Goal: Transaction & Acquisition: Purchase product/service

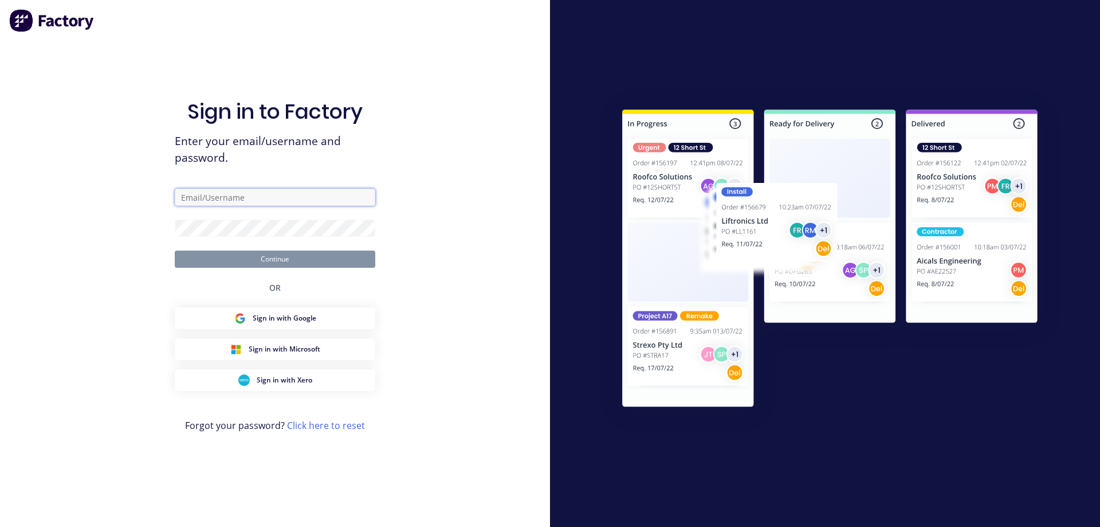
type input "[EMAIL_ADDRESS][DOMAIN_NAME]"
click at [281, 263] on button "Continue" at bounding box center [275, 258] width 201 height 17
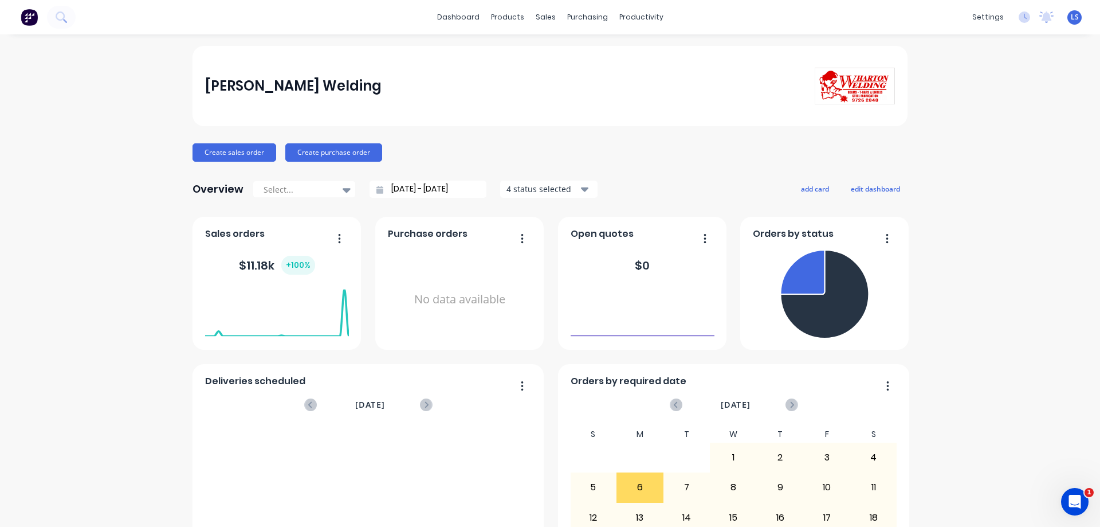
click at [1071, 19] on span "LS" at bounding box center [1075, 17] width 8 height 10
click at [1071, 12] on span "LS" at bounding box center [1075, 17] width 8 height 10
click at [544, 19] on div "sales" at bounding box center [546, 17] width 32 height 17
click at [549, 48] on link "Sales Orders" at bounding box center [602, 54] width 152 height 23
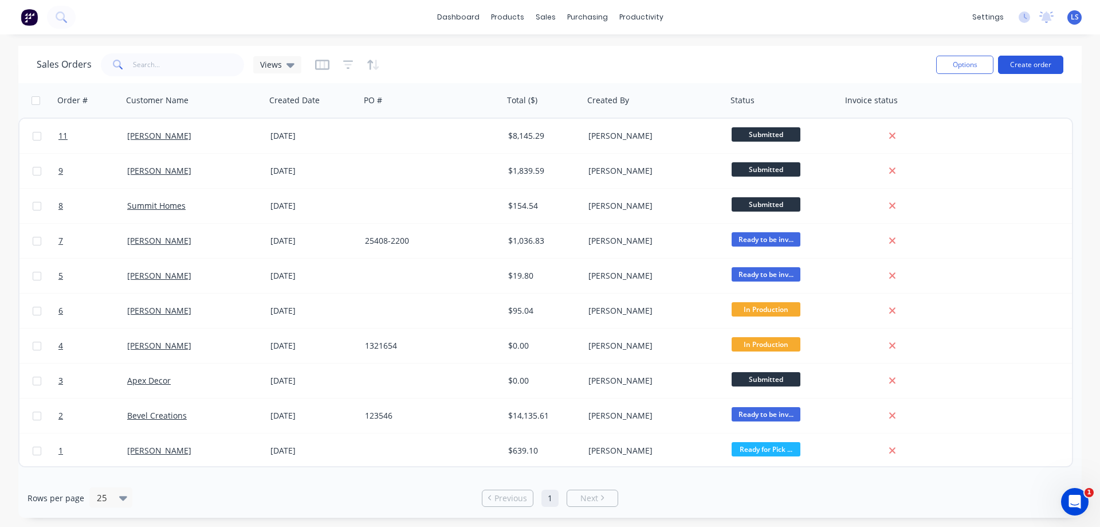
click at [1056, 65] on button "Create order" at bounding box center [1030, 65] width 65 height 18
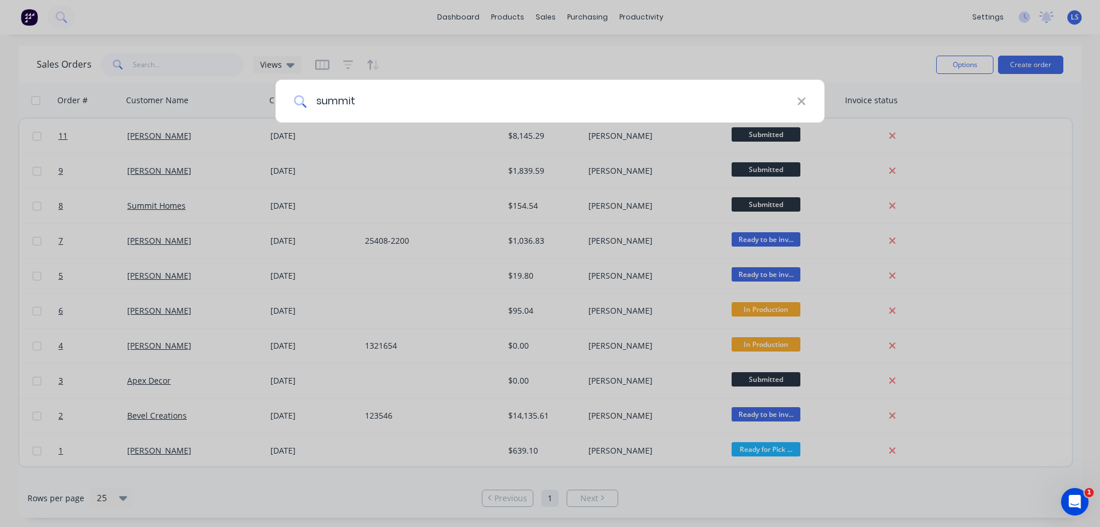
type input "summit"
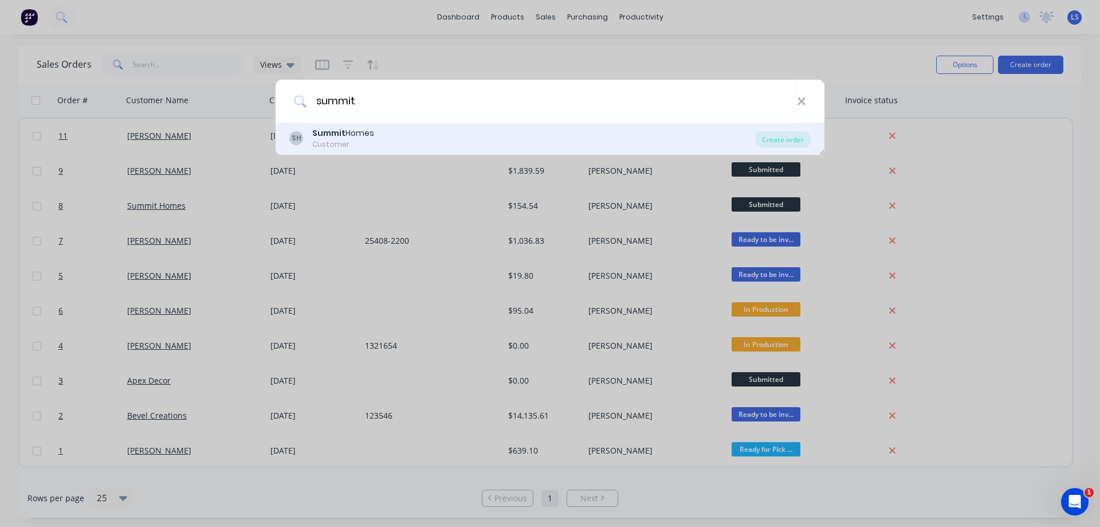
click at [365, 131] on div "Summit Homes" at bounding box center [343, 133] width 62 height 12
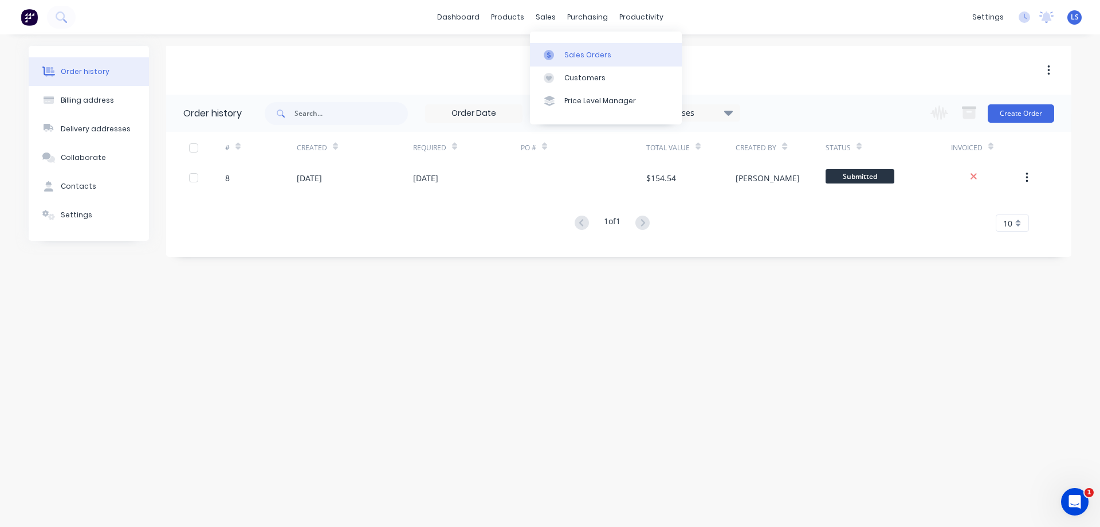
click at [576, 56] on div "Sales Orders" at bounding box center [588, 55] width 47 height 10
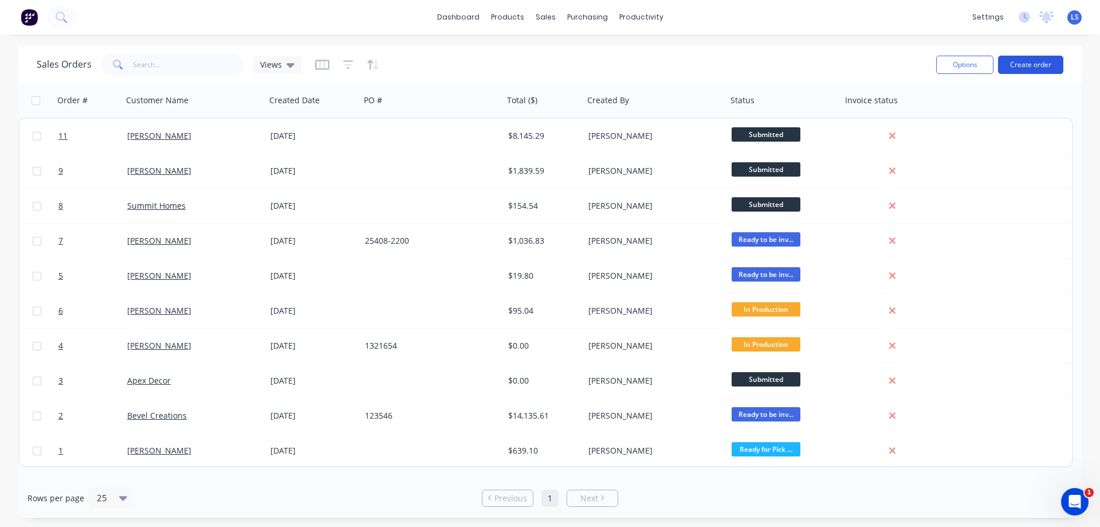
click at [1037, 62] on button "Create order" at bounding box center [1030, 65] width 65 height 18
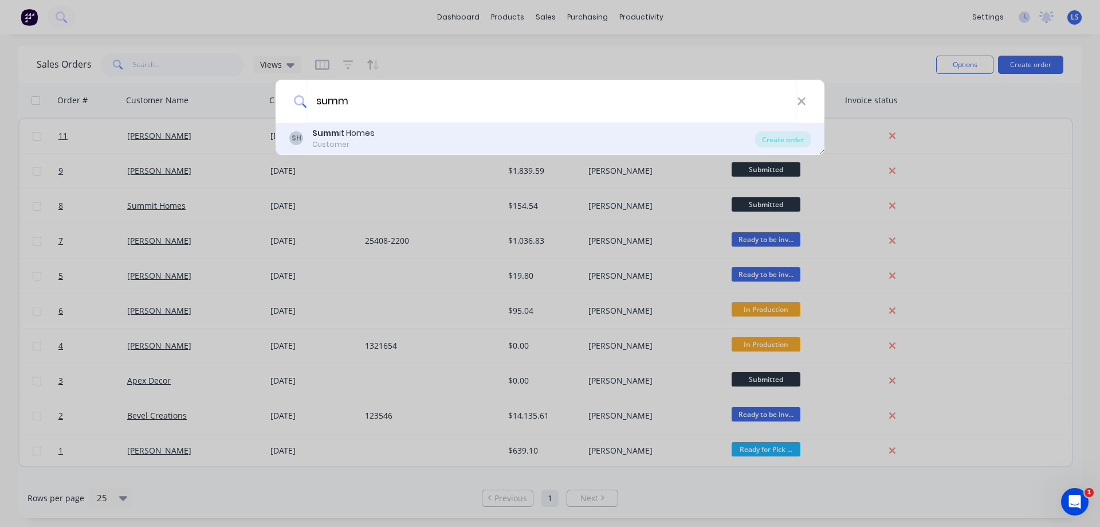
type input "summ"
click at [361, 143] on div "Customer" at bounding box center [343, 144] width 62 height 10
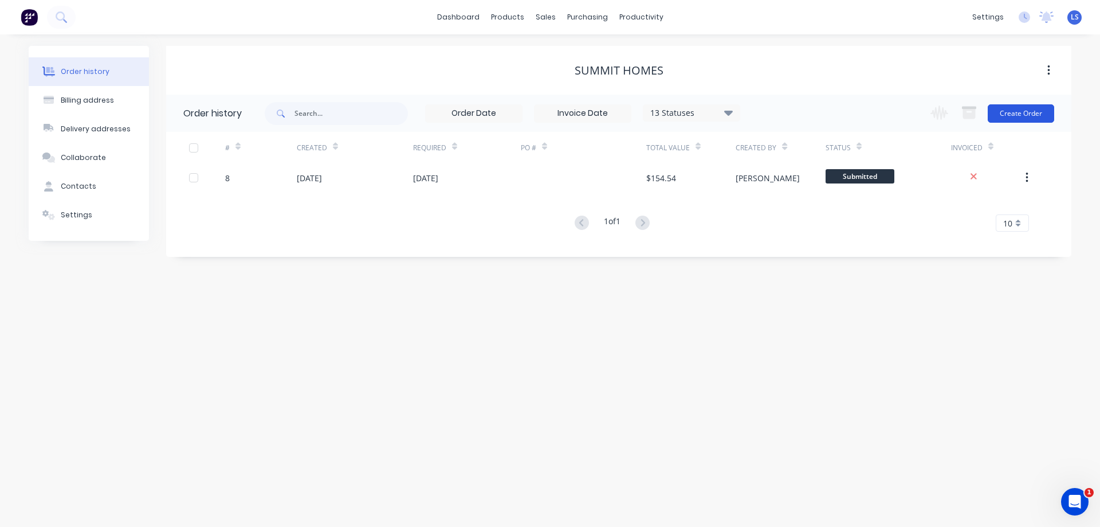
click at [1031, 117] on button "Create Order" at bounding box center [1021, 113] width 66 height 18
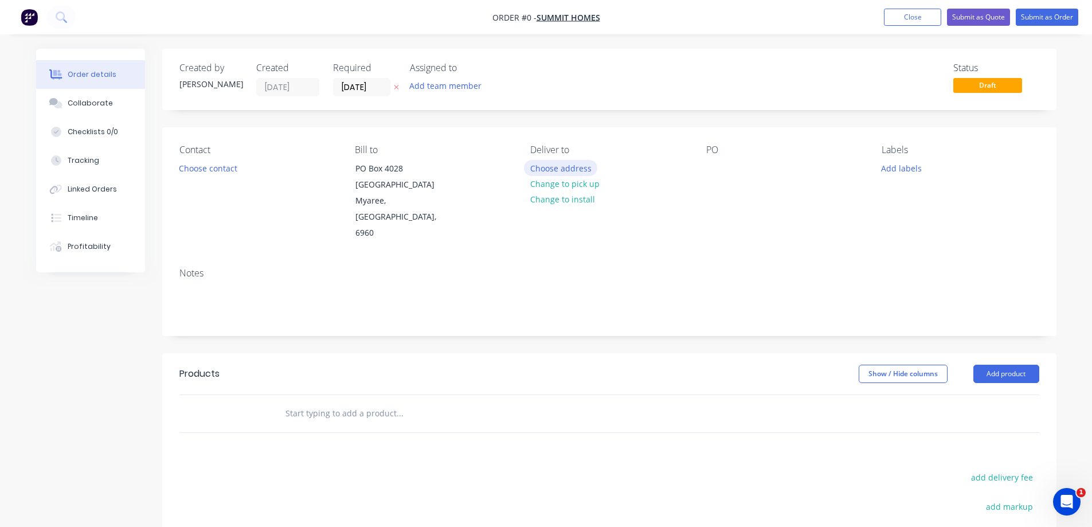
click at [552, 170] on button "Choose address" at bounding box center [560, 167] width 73 height 15
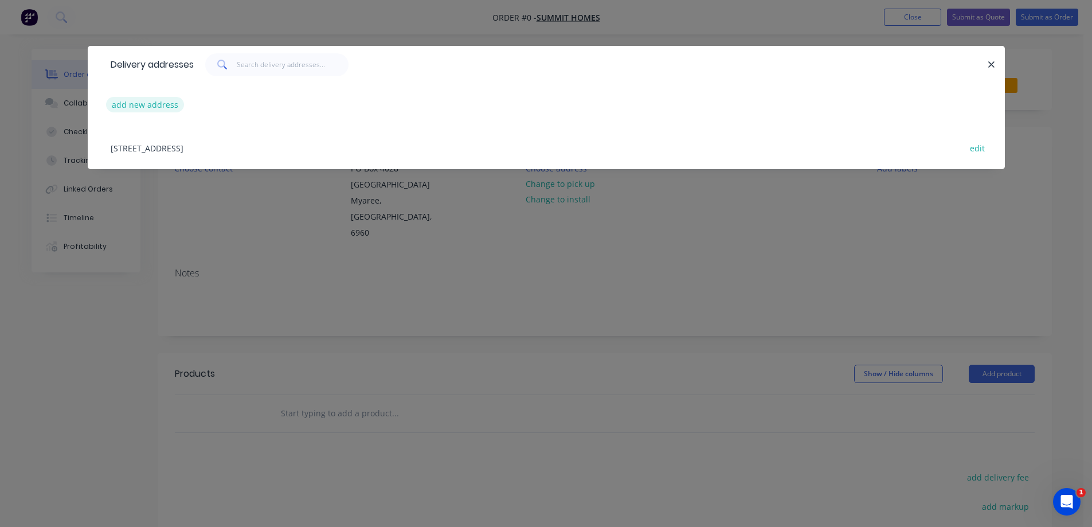
click at [154, 100] on button "add new address" at bounding box center [145, 104] width 79 height 15
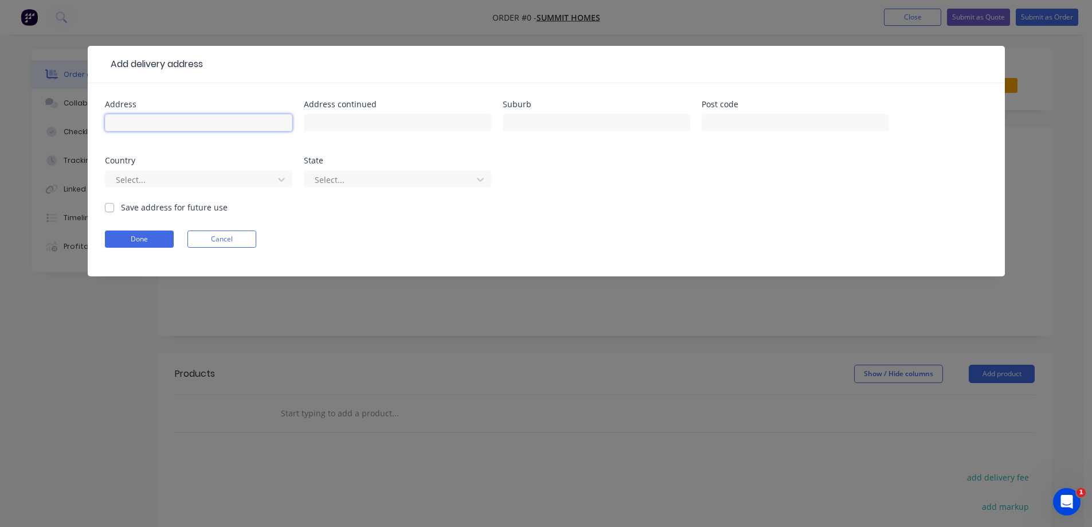
click at [130, 123] on input "text" at bounding box center [198, 122] width 187 height 17
type input "[STREET_ADDRESS]"
type input "[PERSON_NAME]"
type input "6232"
click at [181, 171] on div "Select..." at bounding box center [191, 179] width 160 height 17
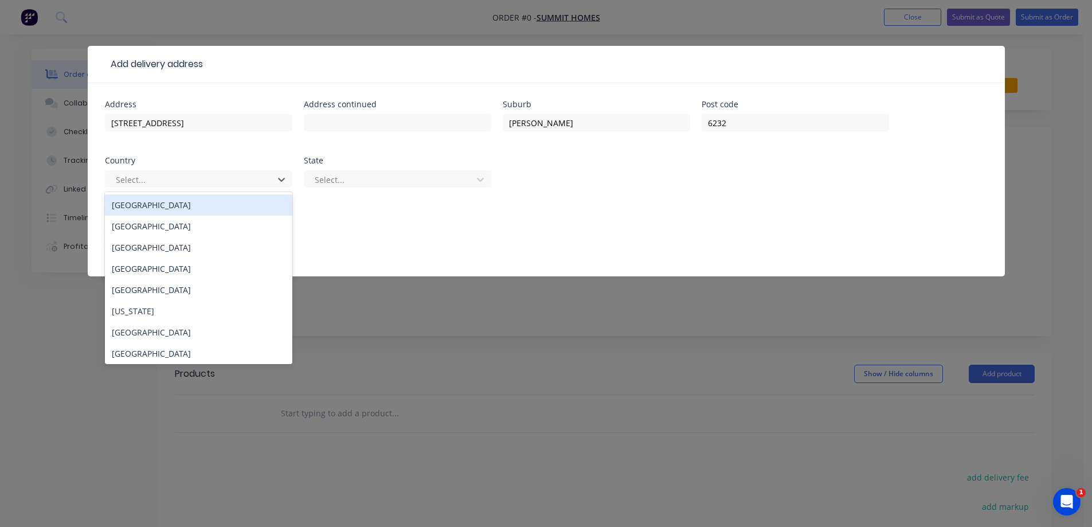
click at [158, 206] on div "[GEOGRAPHIC_DATA]" at bounding box center [198, 204] width 187 height 21
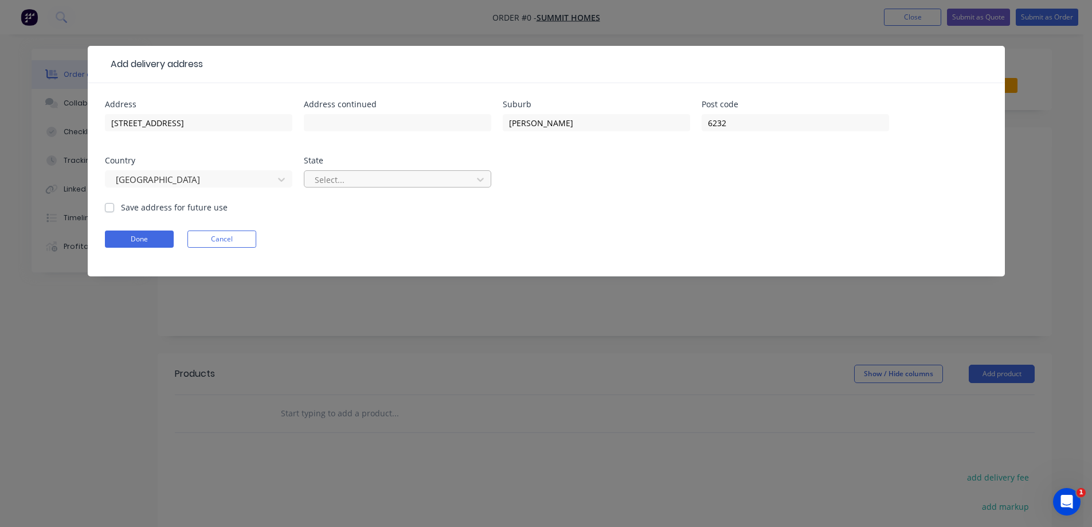
click at [385, 186] on div at bounding box center [389, 180] width 153 height 14
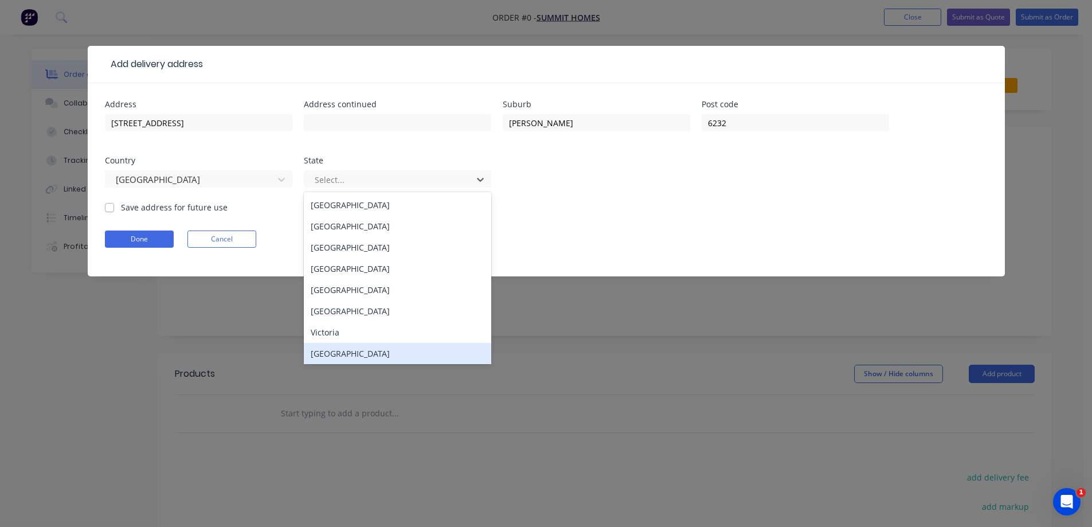
click at [347, 354] on div "[GEOGRAPHIC_DATA]" at bounding box center [397, 353] width 187 height 21
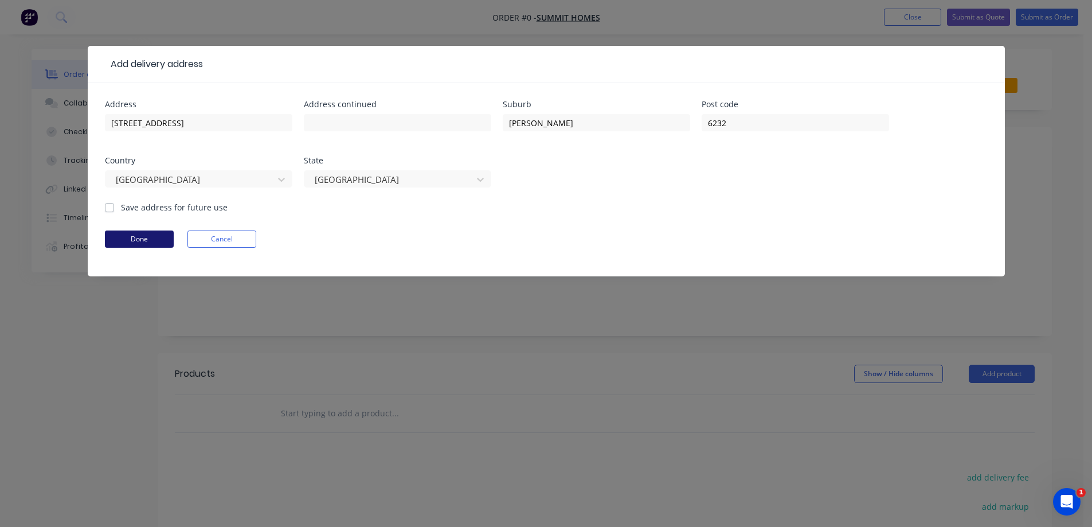
click at [139, 236] on button "Done" at bounding box center [139, 238] width 69 height 17
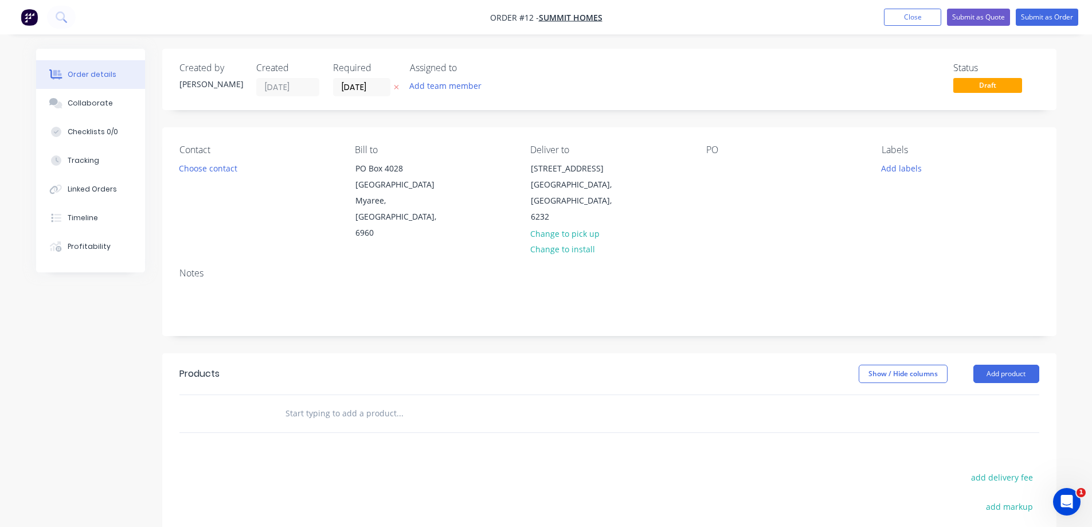
click at [329, 402] on input "text" at bounding box center [399, 413] width 229 height 23
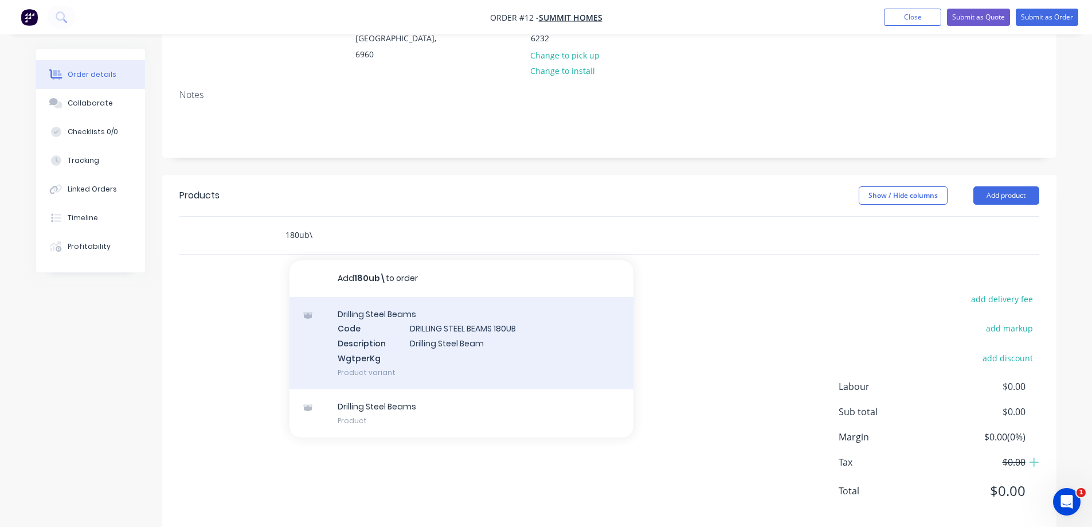
scroll to position [182, 0]
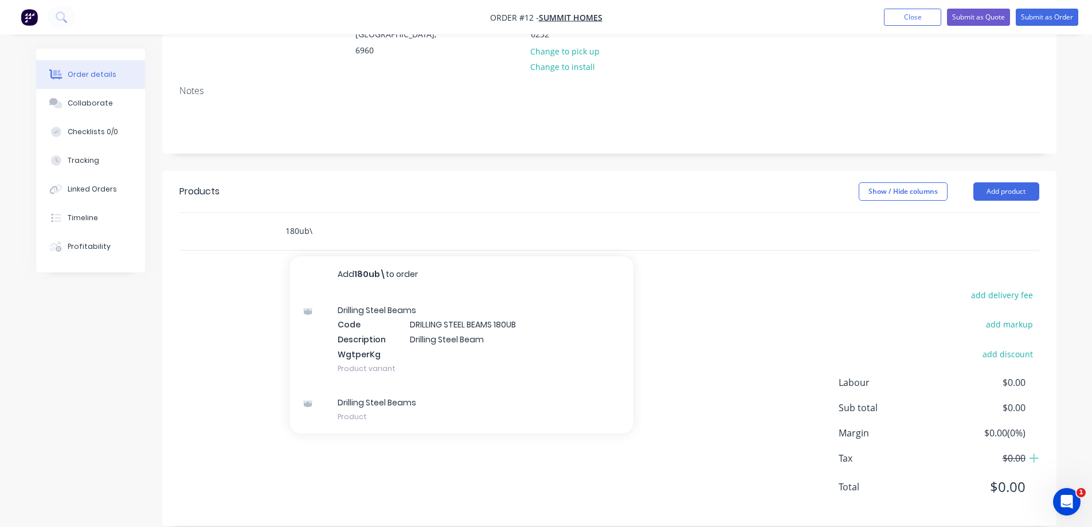
click at [339, 219] on input "180ub\" at bounding box center [399, 230] width 229 height 23
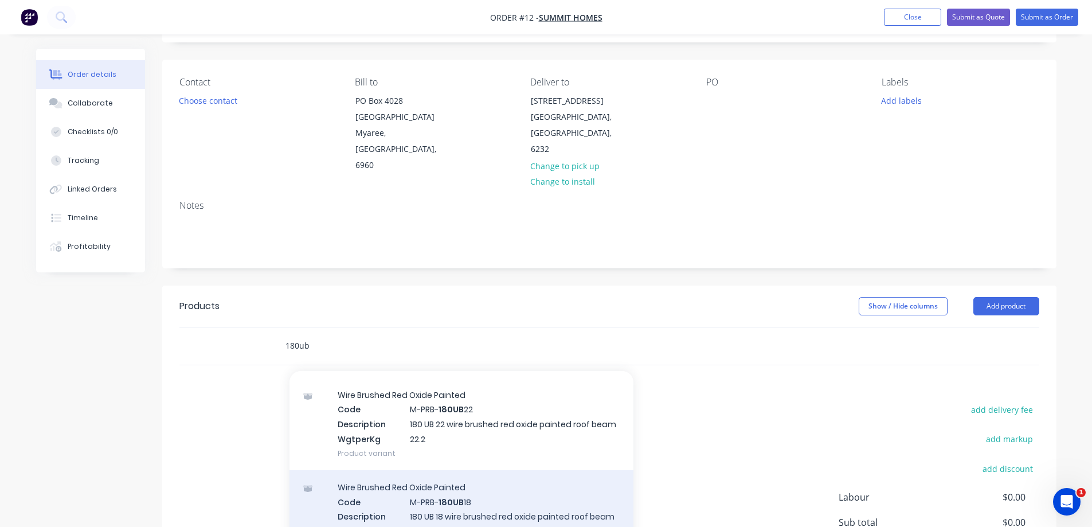
scroll to position [115, 0]
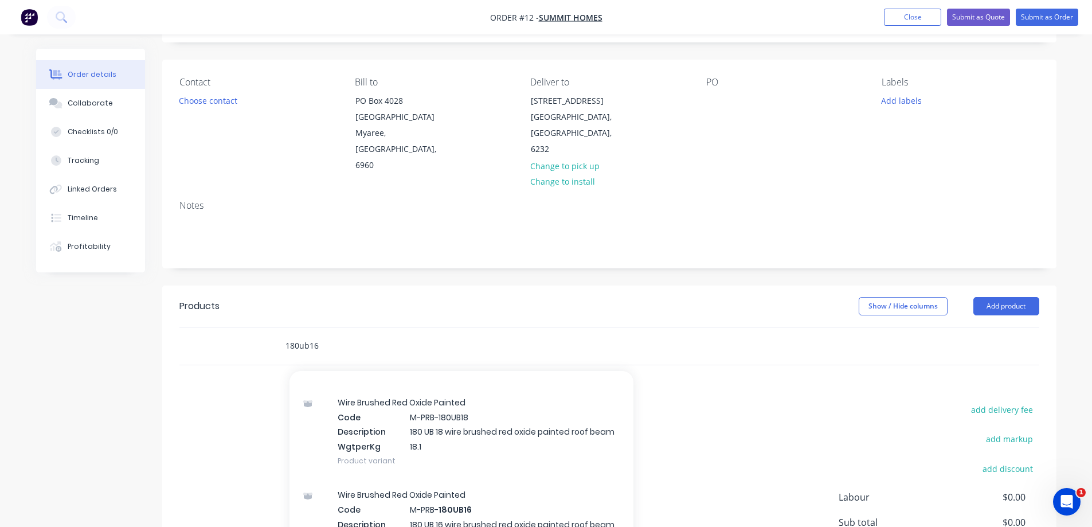
type input "180ub16"
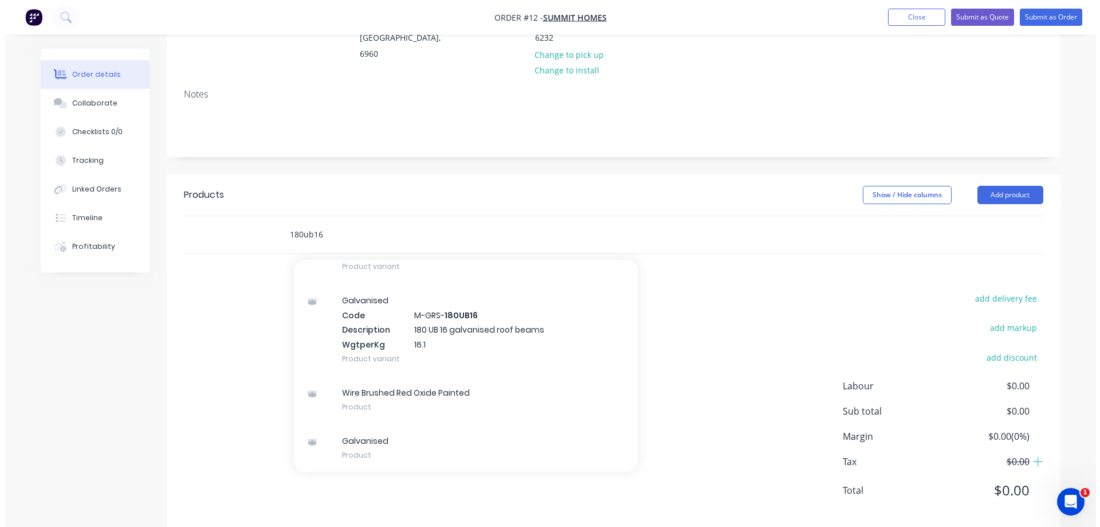
scroll to position [0, 0]
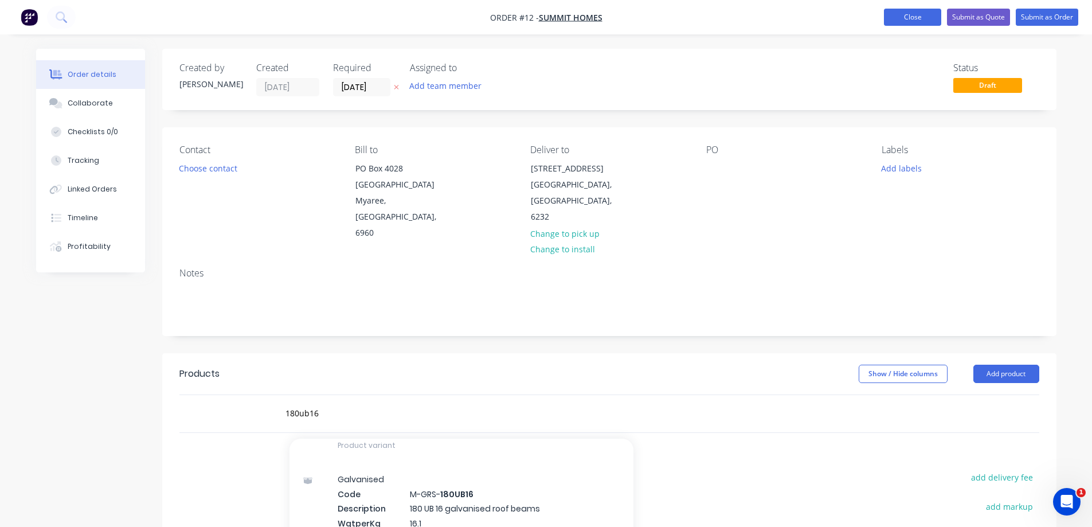
click at [901, 14] on button "Close" at bounding box center [912, 17] width 57 height 17
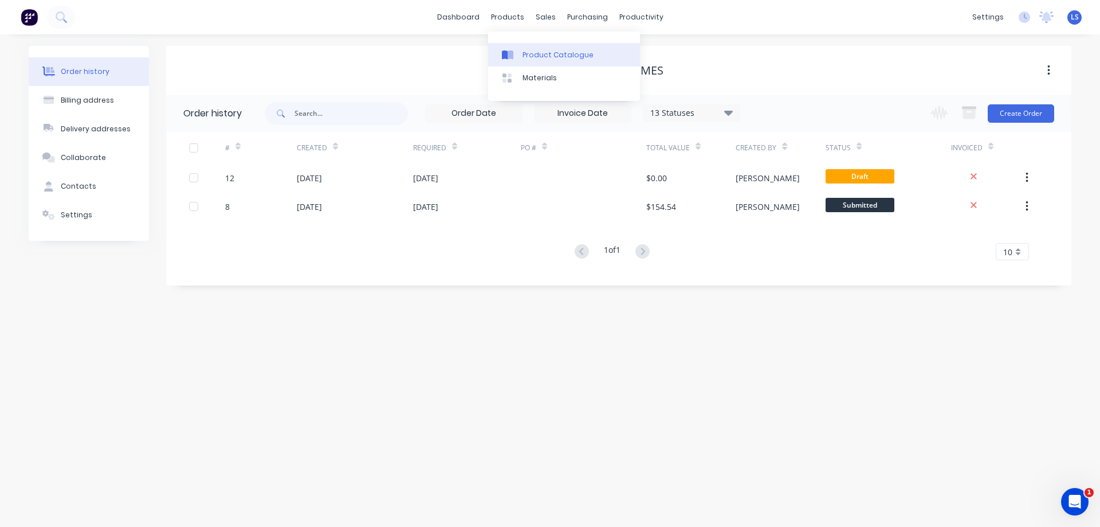
click at [529, 53] on div "Product Catalogue" at bounding box center [558, 55] width 71 height 10
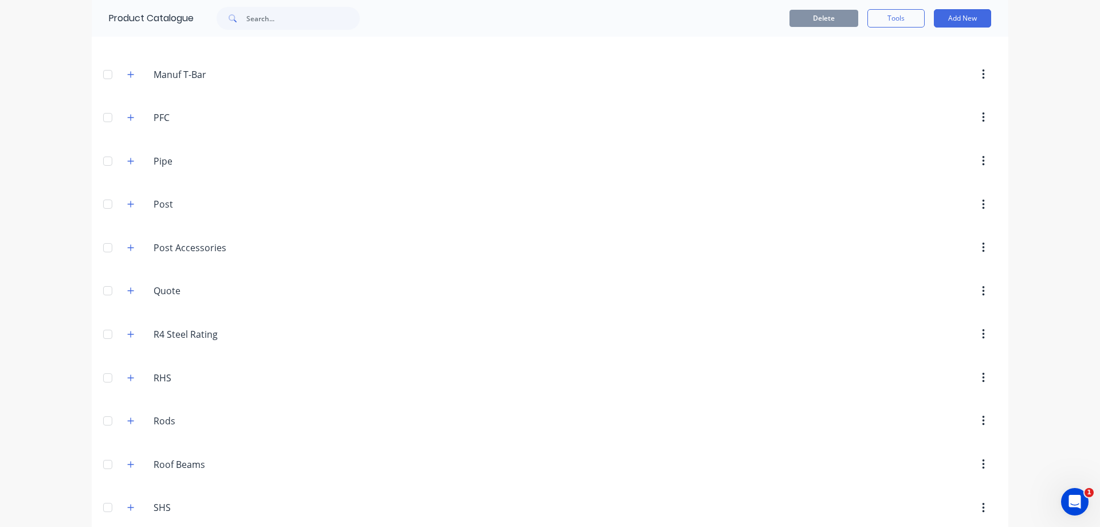
scroll to position [802, 0]
click at [197, 297] on input "Roof Beams" at bounding box center [222, 292] width 136 height 14
click at [252, 302] on div "Roof.Beams Roof Beams" at bounding box center [208, 292] width 180 height 21
click at [982, 288] on icon "button" at bounding box center [983, 292] width 2 height 10
click at [981, 287] on button "button" at bounding box center [983, 292] width 27 height 21
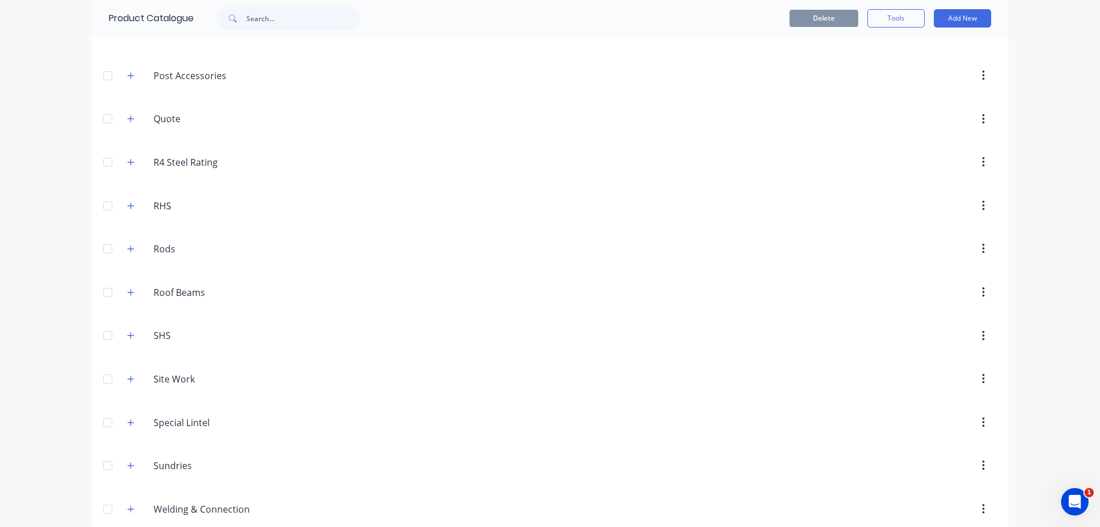
drag, startPoint x: 106, startPoint y: 289, endPoint x: 118, endPoint y: 296, distance: 14.2
click at [107, 289] on div at bounding box center [107, 292] width 23 height 23
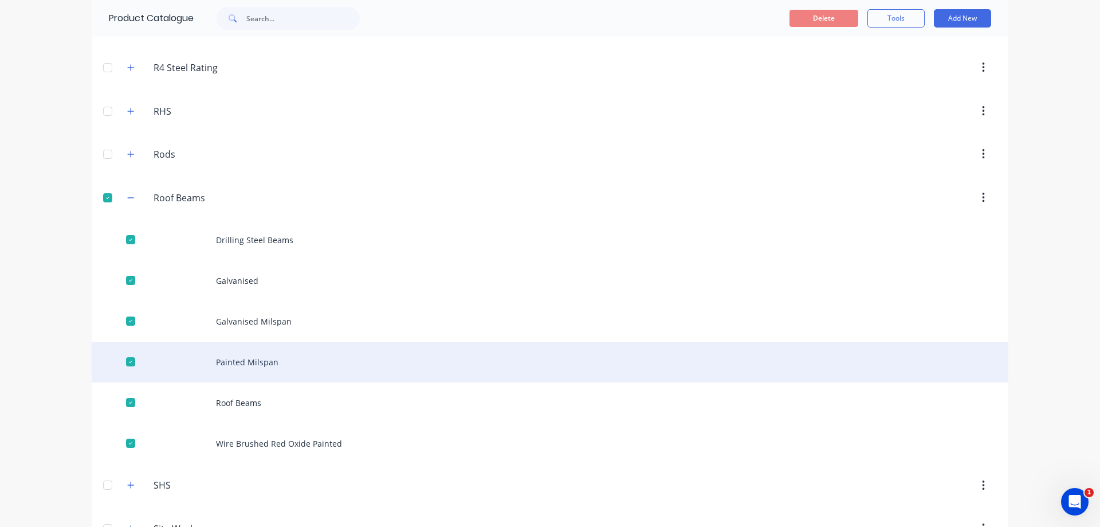
scroll to position [917, 0]
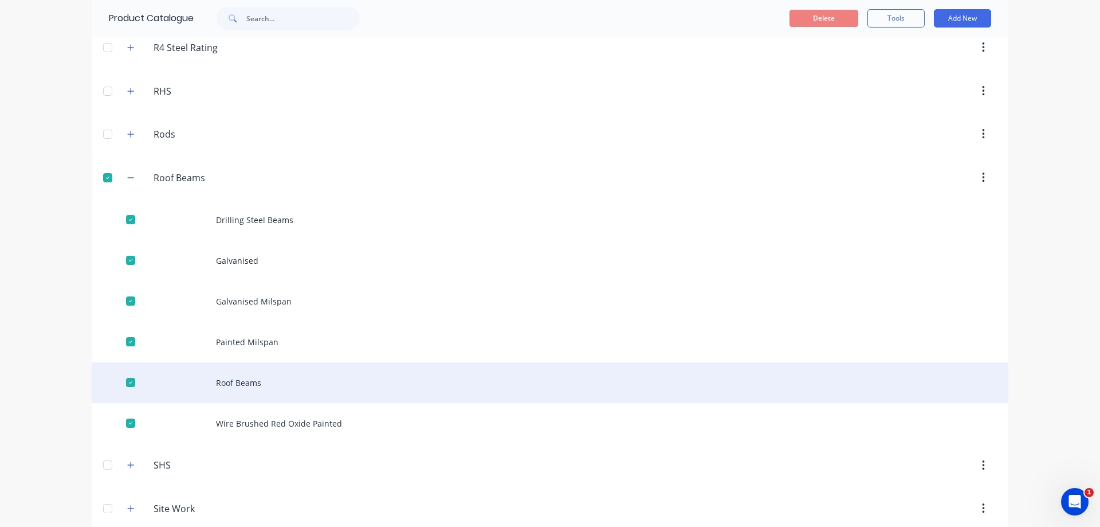
click at [270, 384] on div "Roof Beams" at bounding box center [550, 382] width 917 height 41
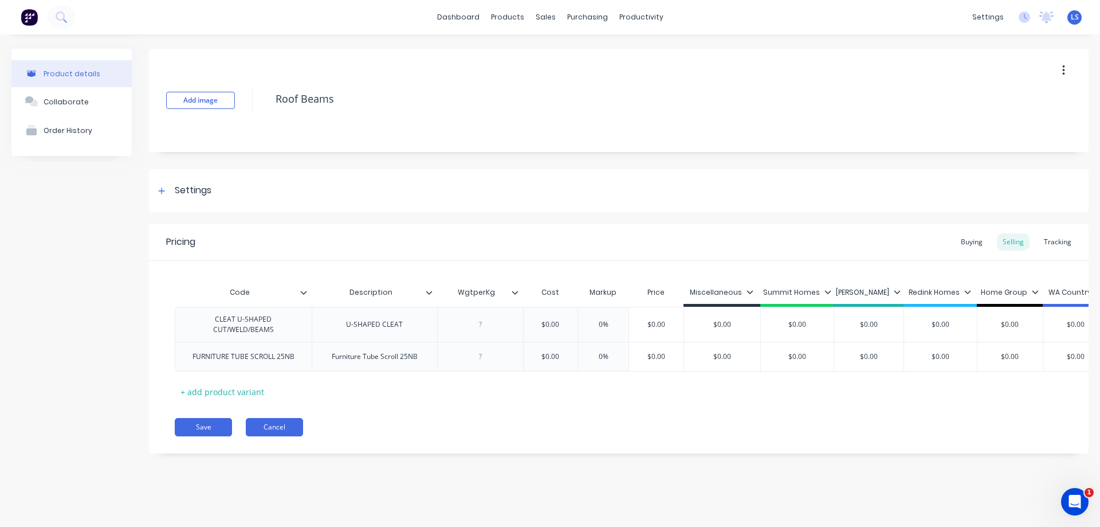
click at [280, 436] on button "Cancel" at bounding box center [274, 427] width 57 height 18
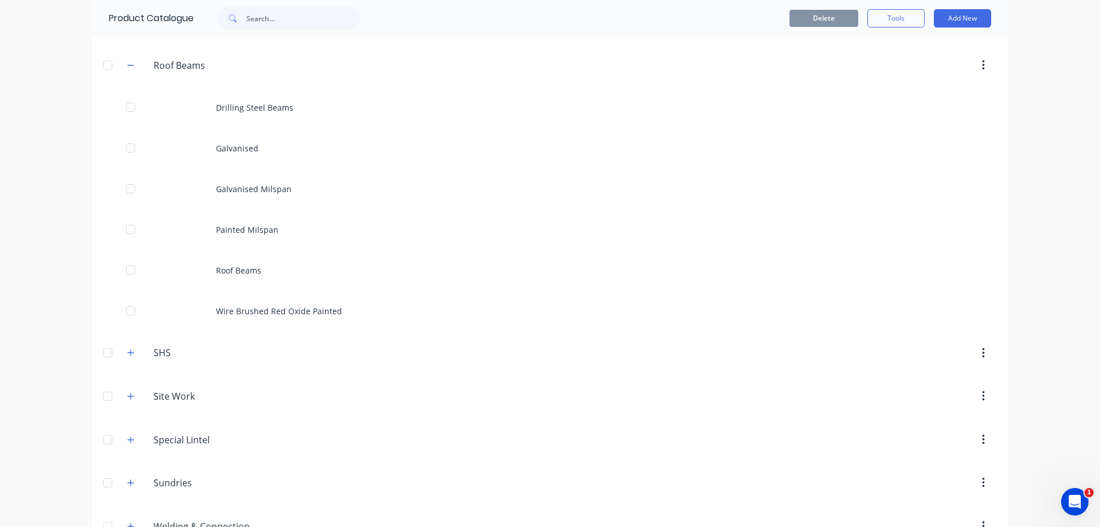
scroll to position [1032, 0]
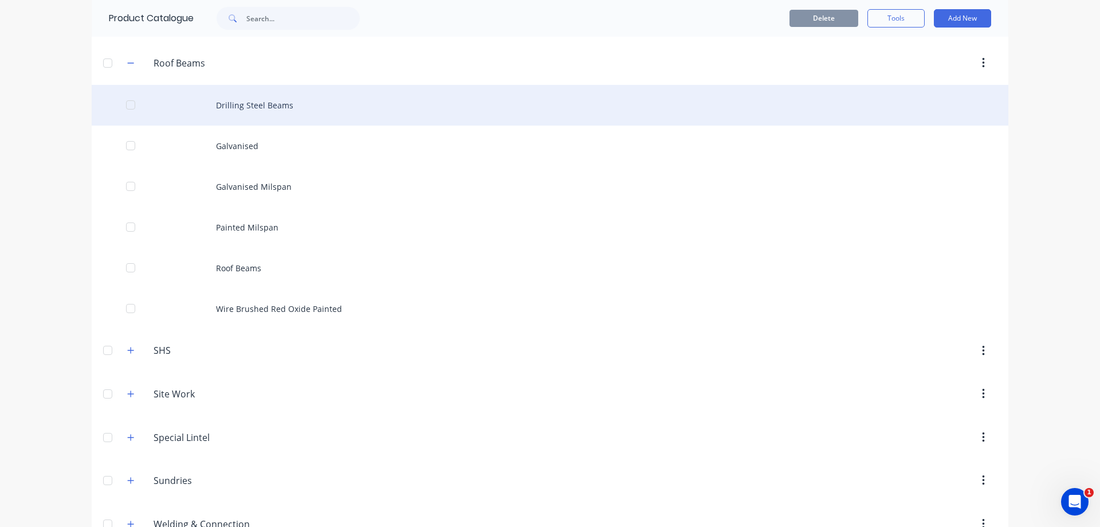
click at [277, 110] on div "Drilling Steel Beams" at bounding box center [550, 105] width 917 height 41
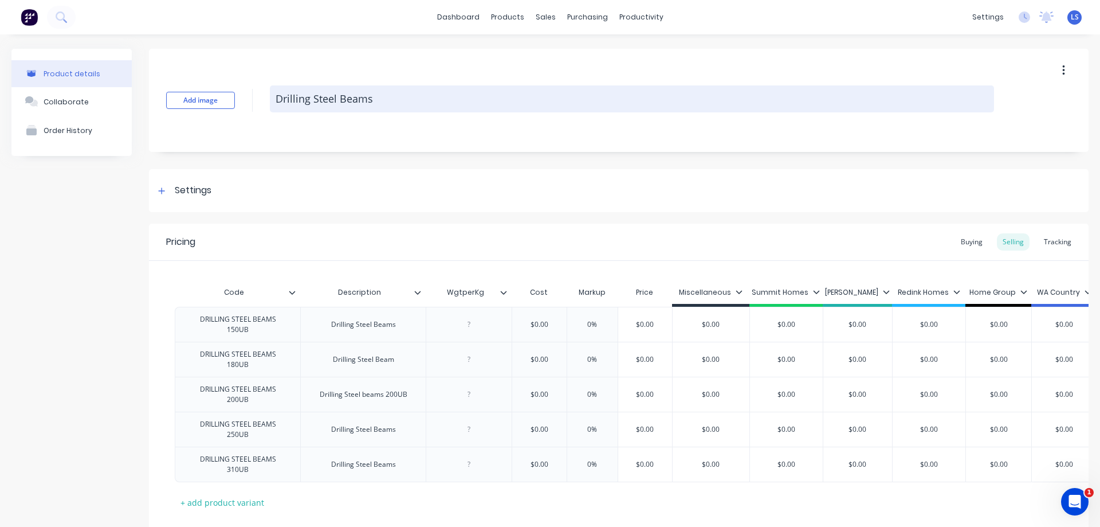
type textarea "x"
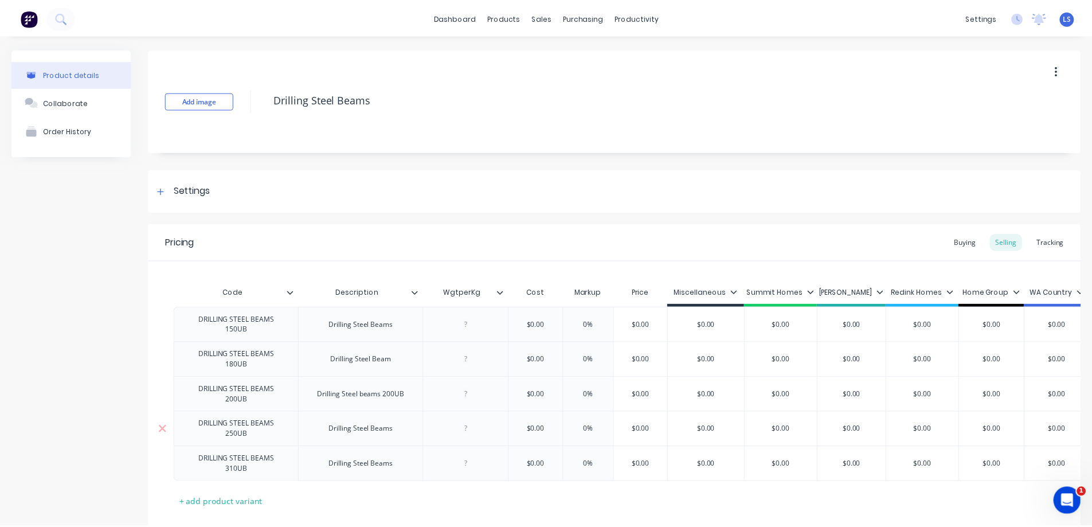
scroll to position [77, 0]
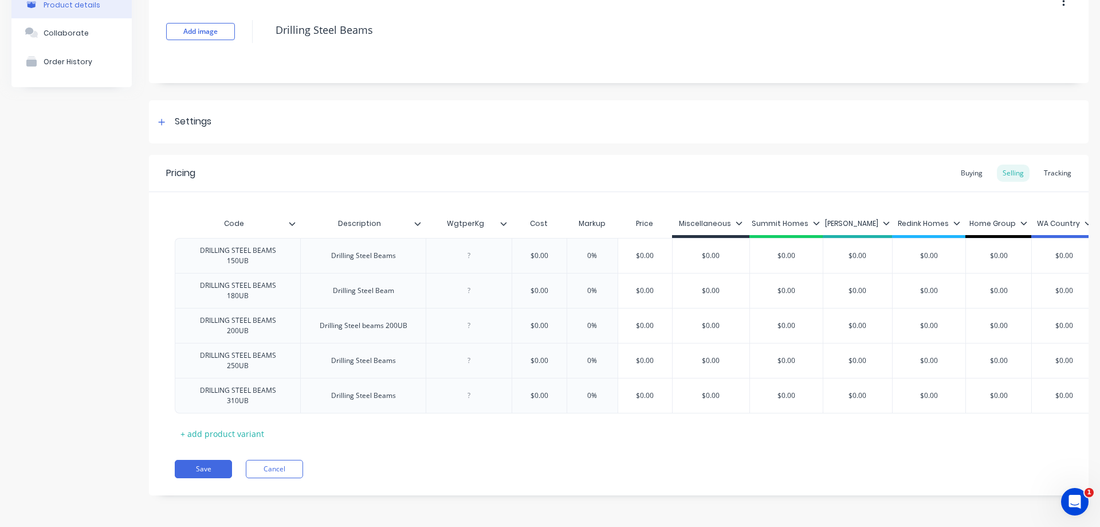
click at [286, 479] on div "Pricing Buying Selling Tracking Code Description WgtperKg Cost Markup Price Mis…" at bounding box center [619, 325] width 940 height 340
click at [290, 469] on button "Cancel" at bounding box center [274, 469] width 57 height 18
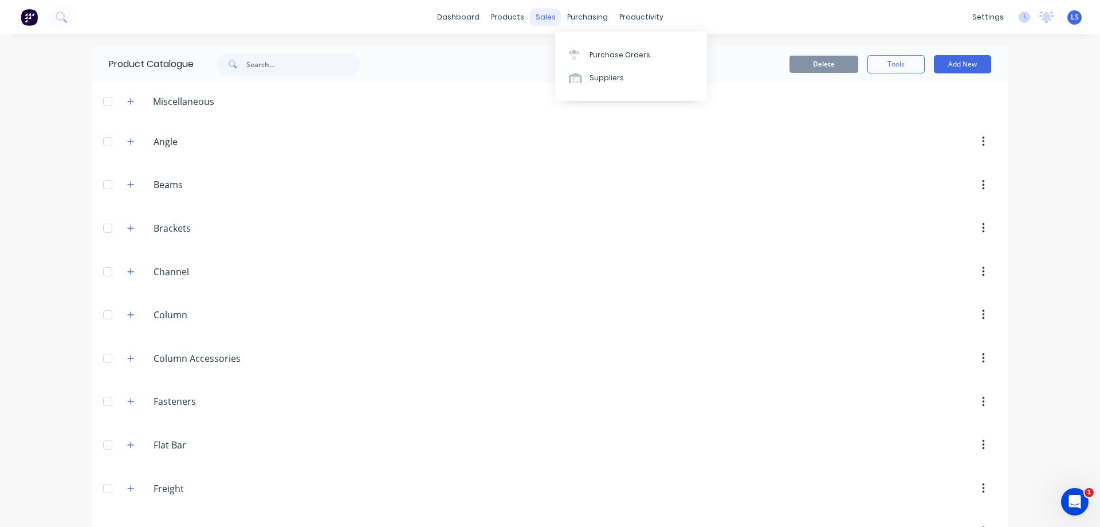
click at [539, 25] on div "sales" at bounding box center [546, 17] width 32 height 17
click at [564, 54] on div "Sales Orders" at bounding box center [583, 55] width 47 height 10
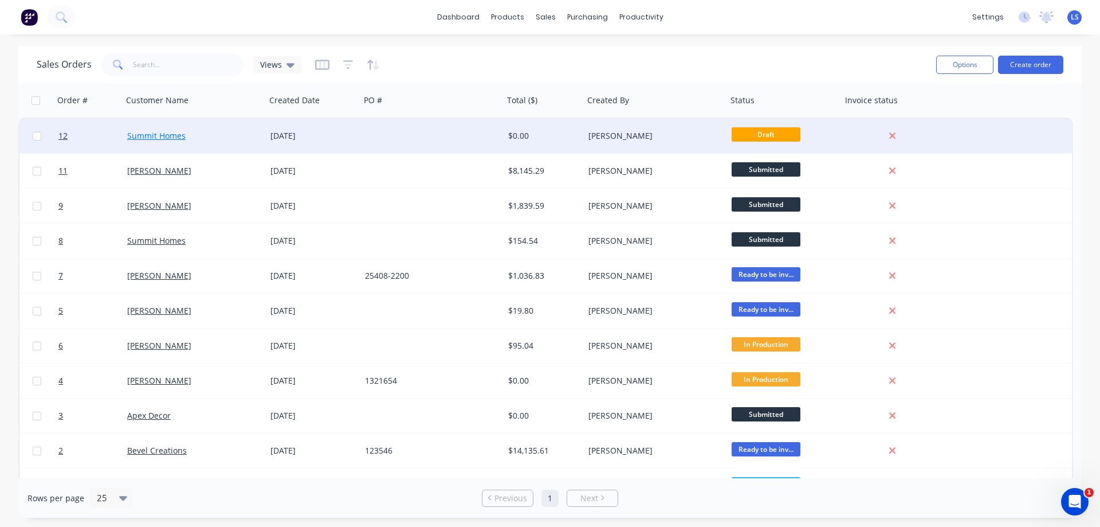
click at [138, 135] on link "Summit Homes" at bounding box center [156, 135] width 58 height 11
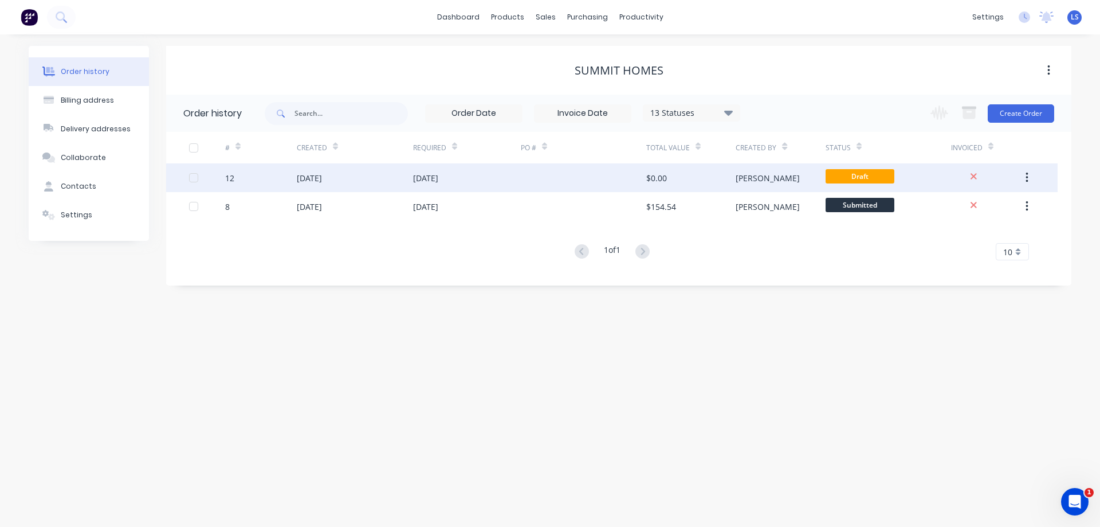
click at [633, 184] on div at bounding box center [584, 177] width 126 height 29
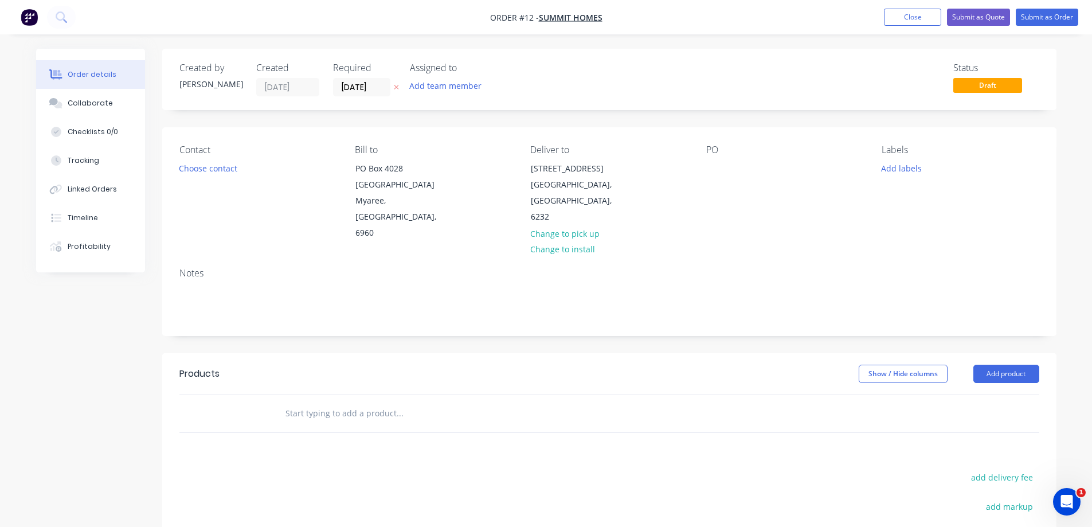
click at [327, 402] on input "text" at bounding box center [399, 413] width 229 height 23
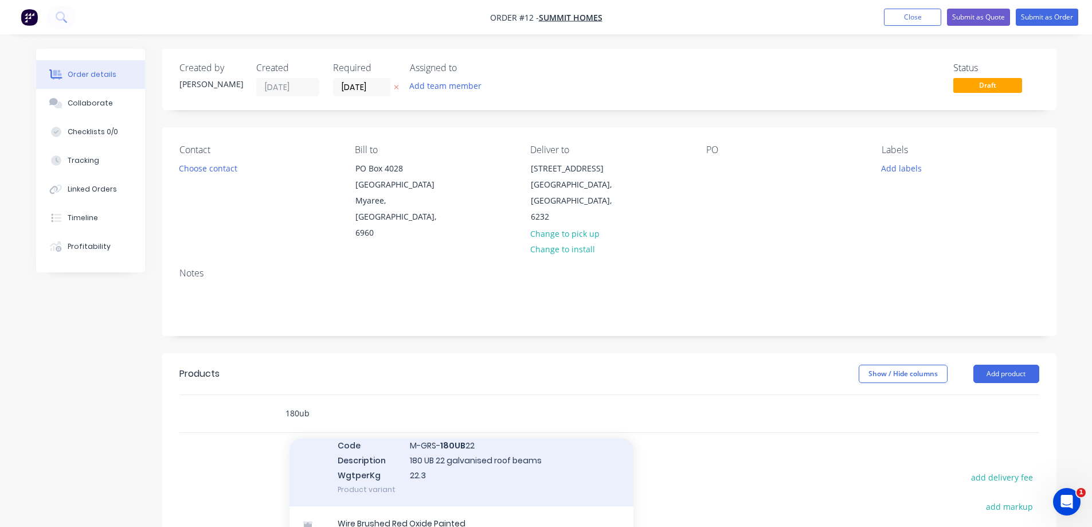
scroll to position [651, 0]
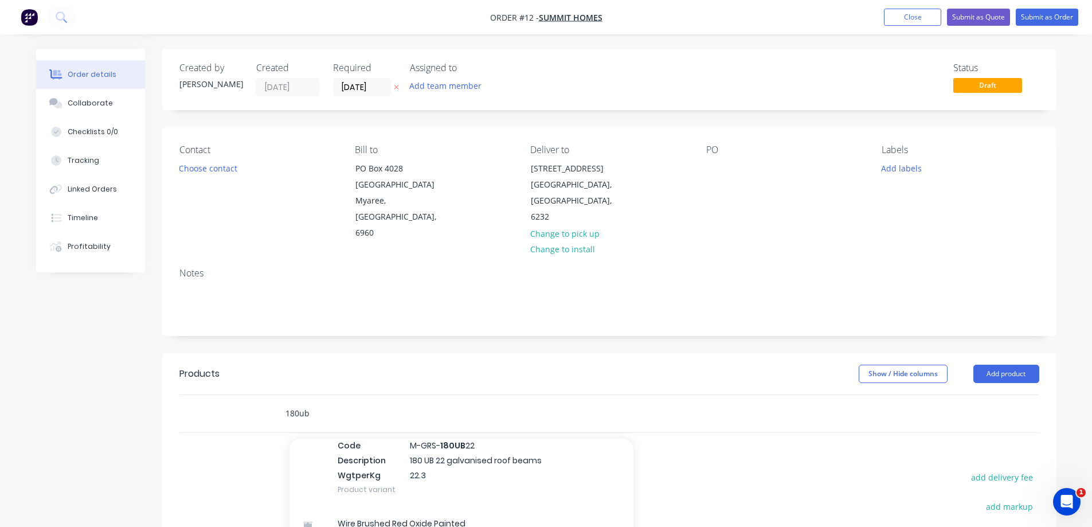
click at [336, 402] on input "180ub" at bounding box center [399, 413] width 229 height 23
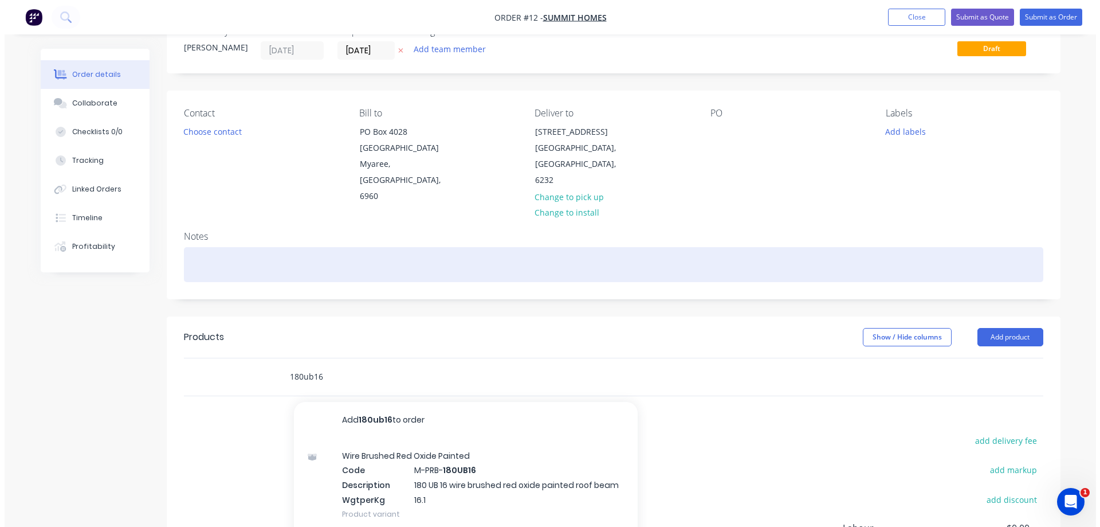
scroll to position [0, 0]
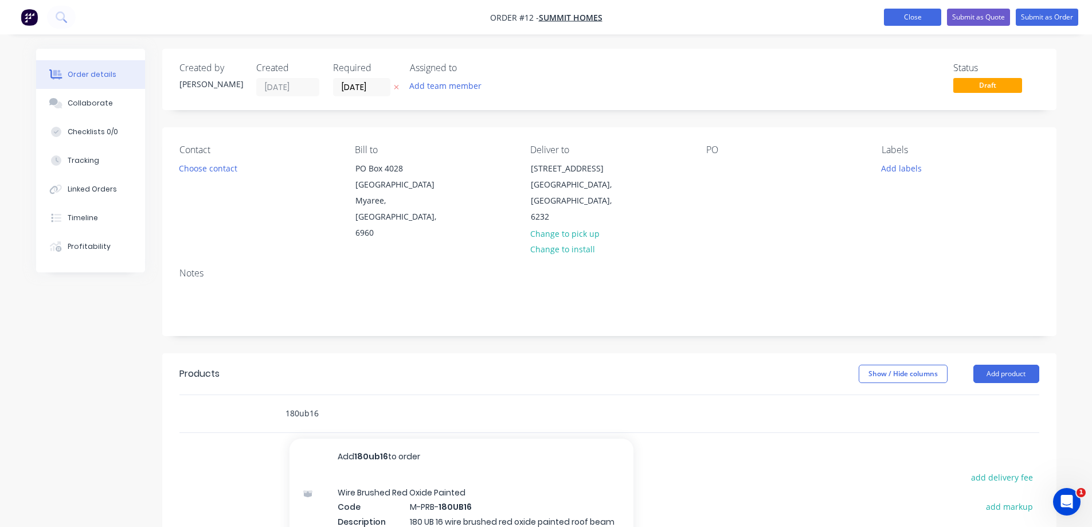
type input "180ub16"
click at [927, 20] on button "Close" at bounding box center [912, 17] width 57 height 17
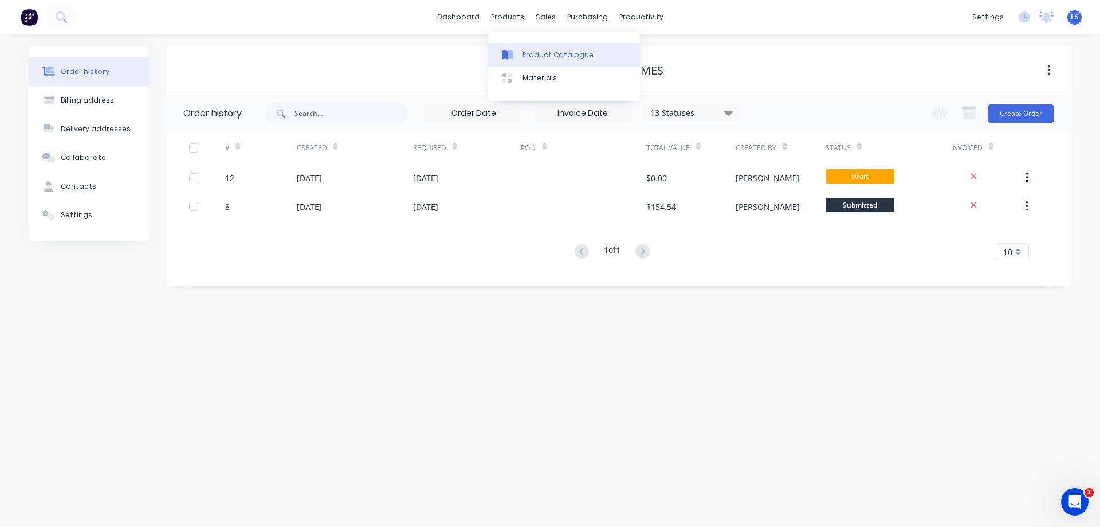
click at [552, 54] on div "Product Catalogue" at bounding box center [558, 55] width 71 height 10
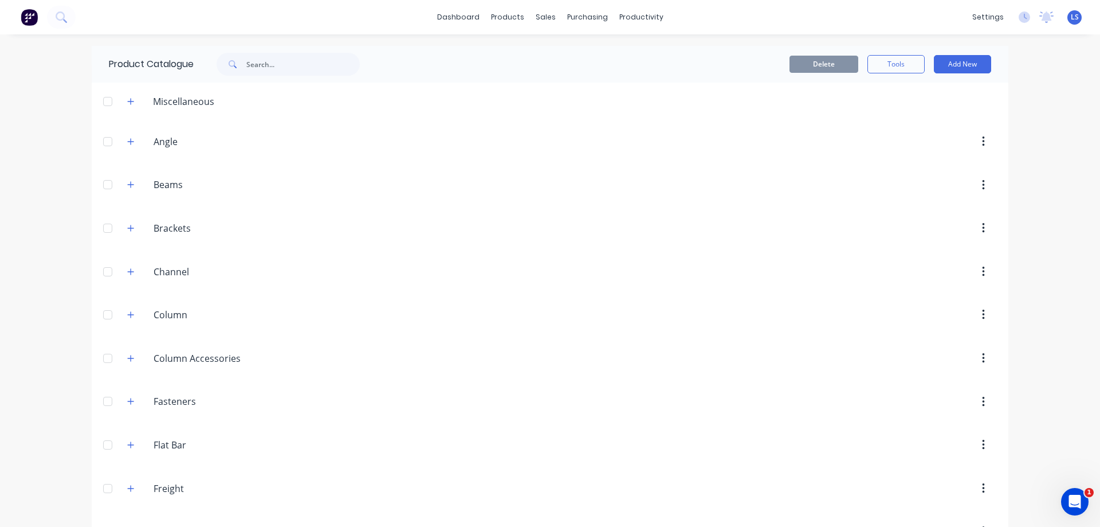
click at [104, 185] on div at bounding box center [107, 184] width 23 height 23
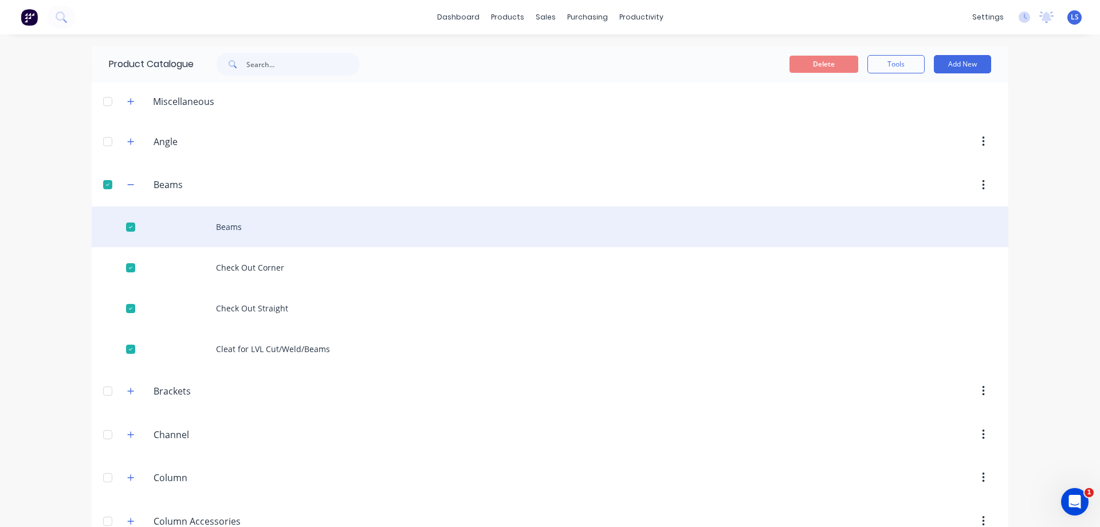
click at [331, 239] on div "Beams" at bounding box center [550, 226] width 917 height 41
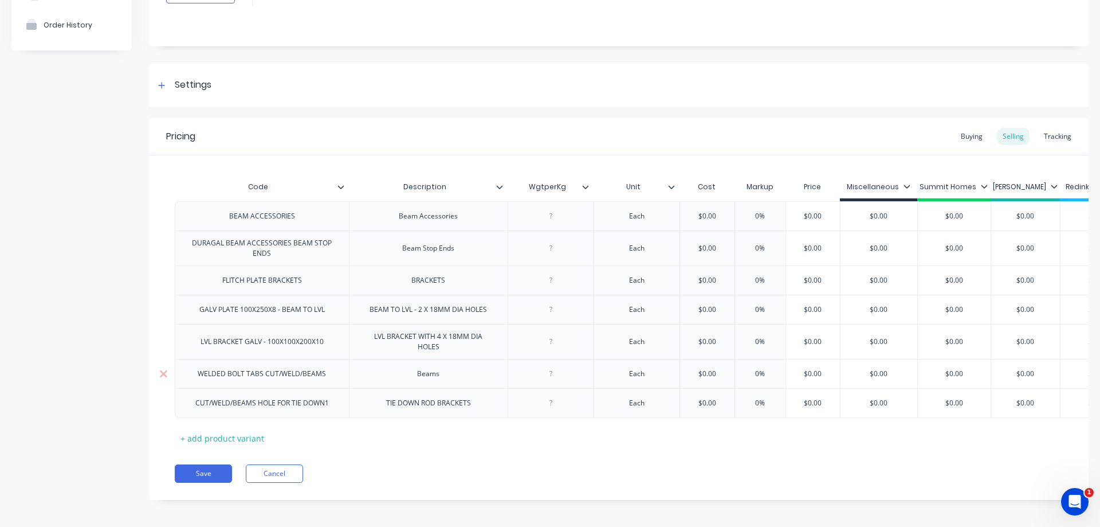
scroll to position [113, 0]
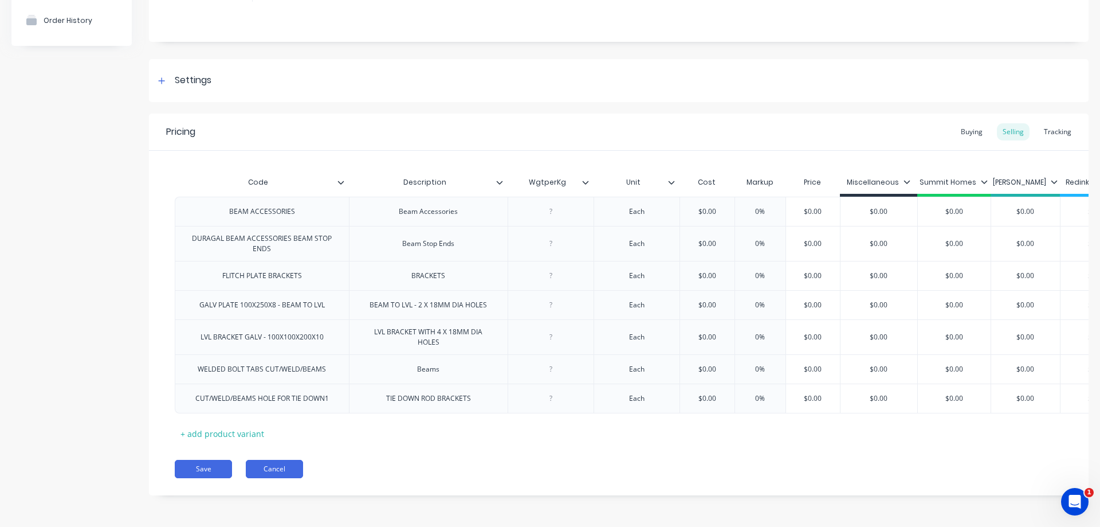
click at [278, 464] on button "Cancel" at bounding box center [274, 469] width 57 height 18
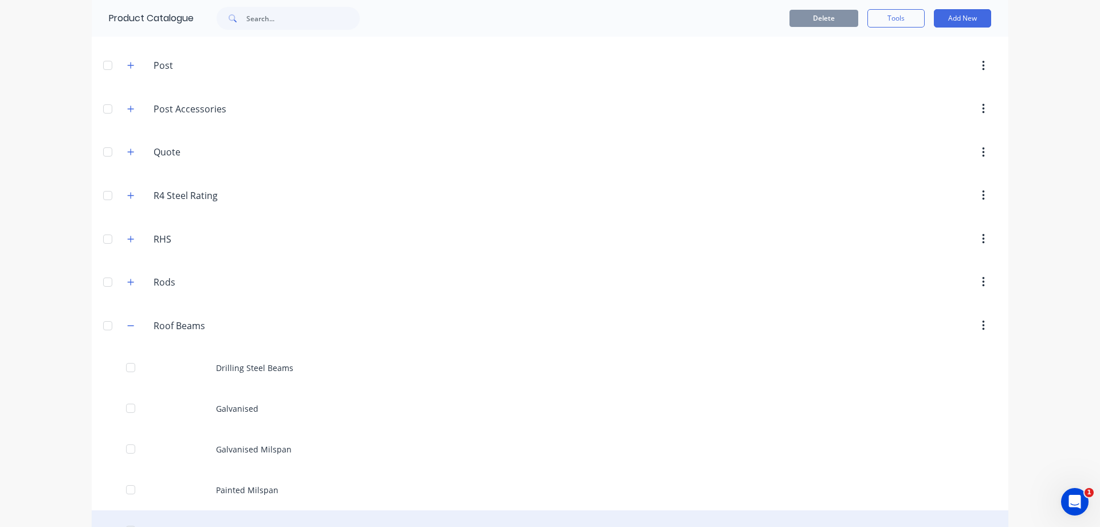
scroll to position [1089, 0]
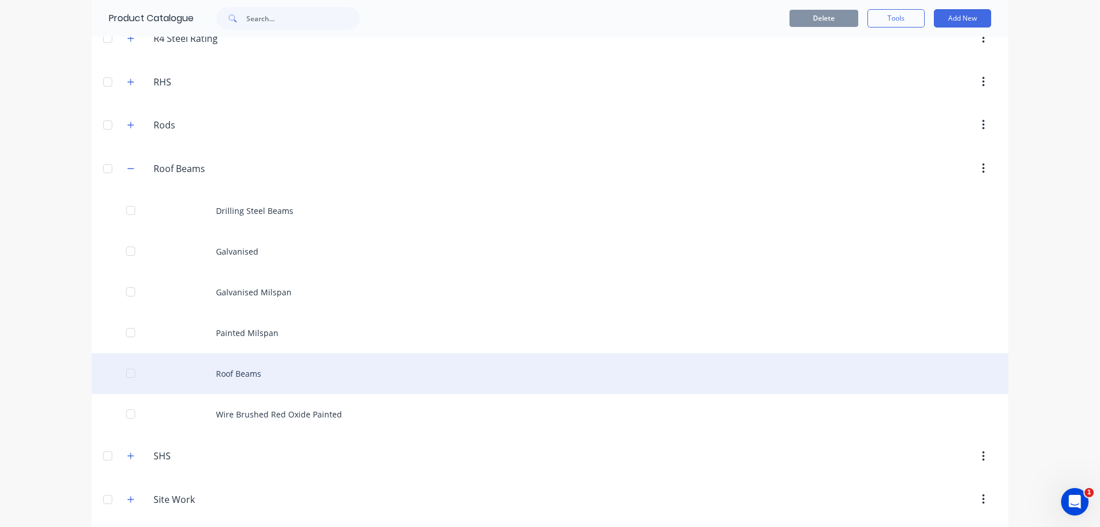
click at [247, 374] on div "Roof Beams" at bounding box center [550, 373] width 917 height 41
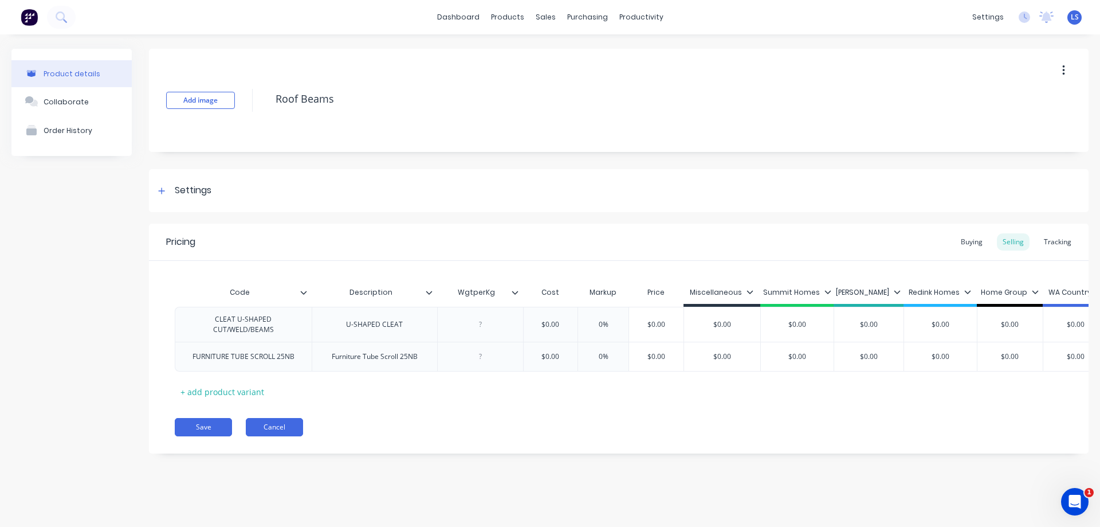
click at [294, 436] on button "Cancel" at bounding box center [274, 427] width 57 height 18
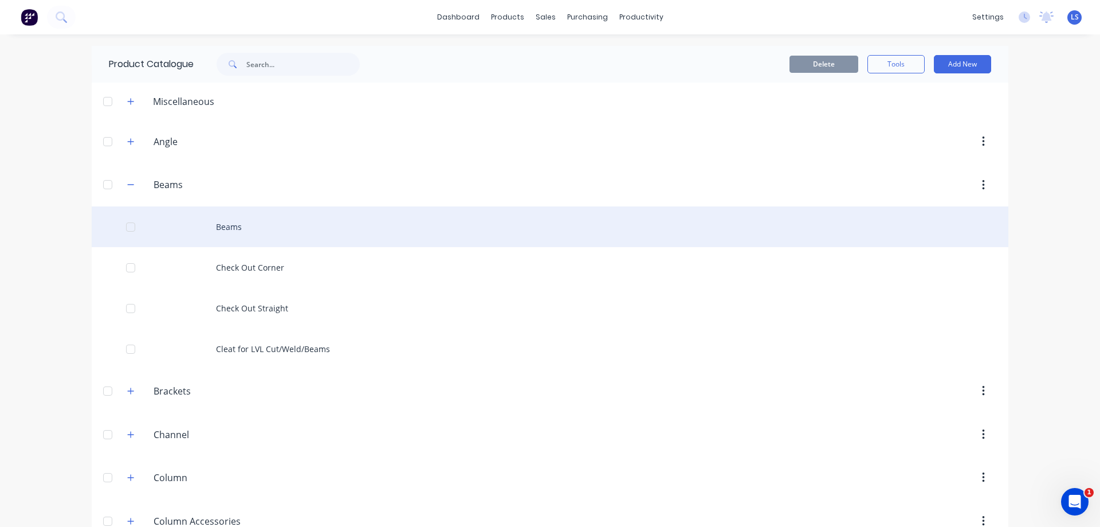
click at [230, 237] on div "Beams" at bounding box center [550, 226] width 917 height 41
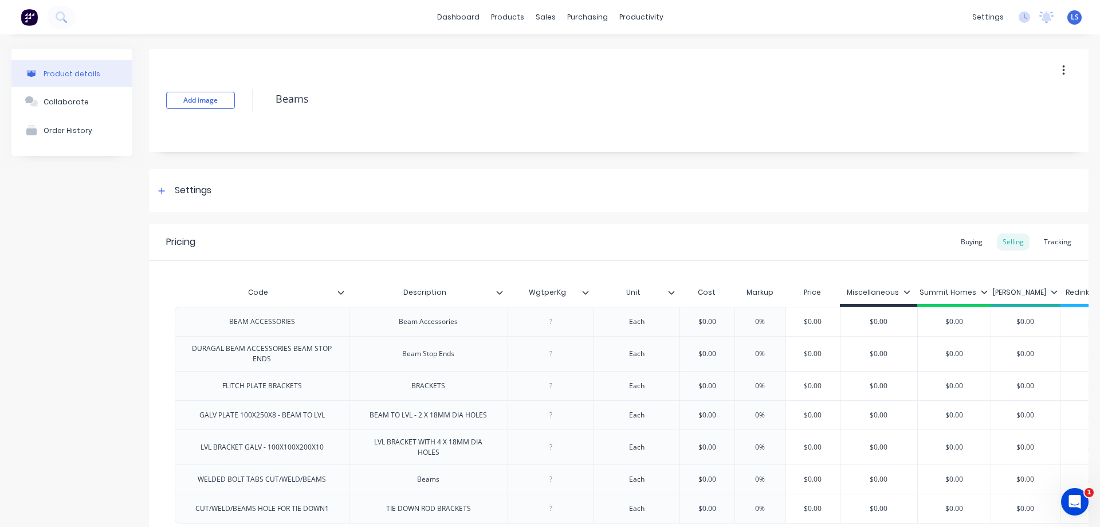
type textarea "x"
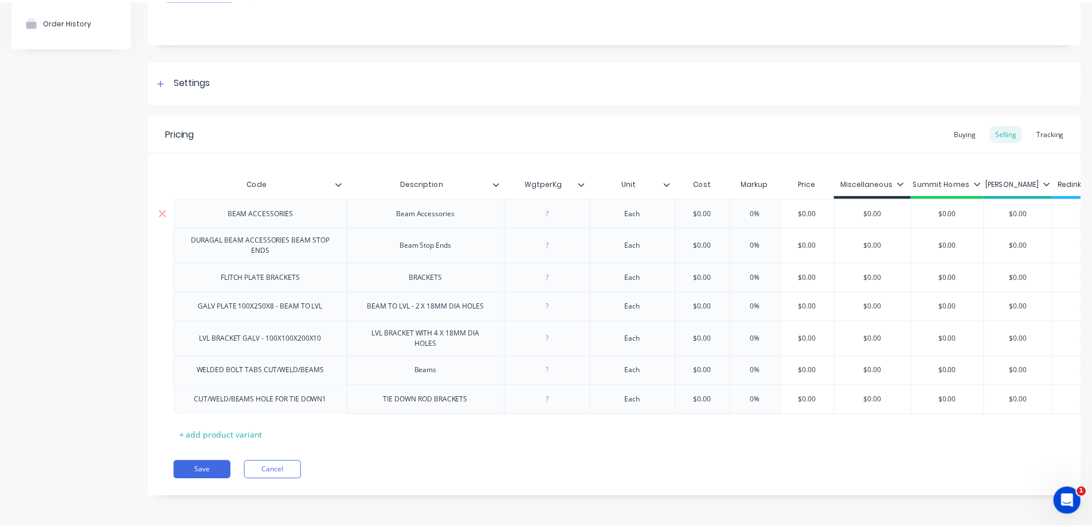
scroll to position [113, 0]
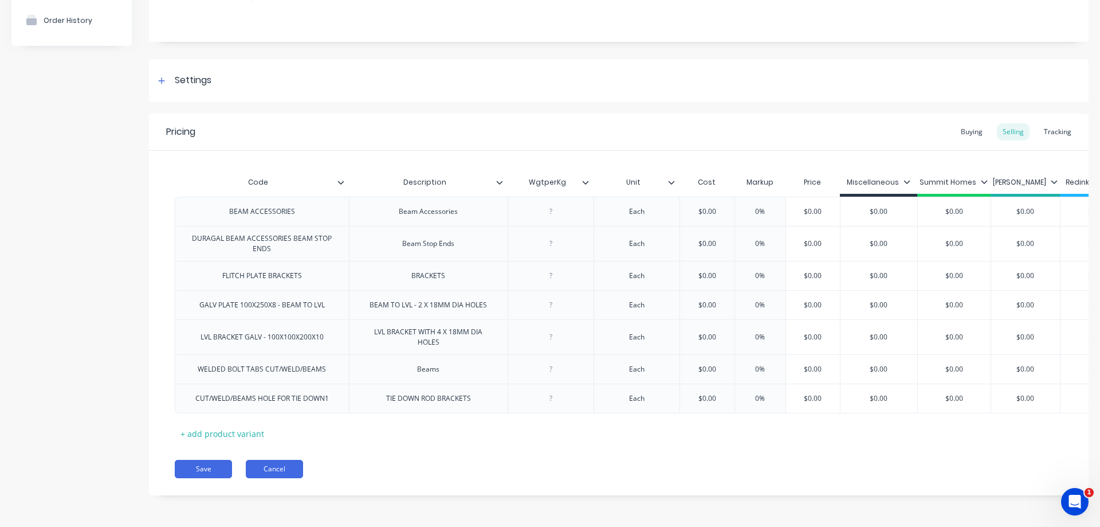
click at [269, 471] on button "Cancel" at bounding box center [274, 469] width 57 height 18
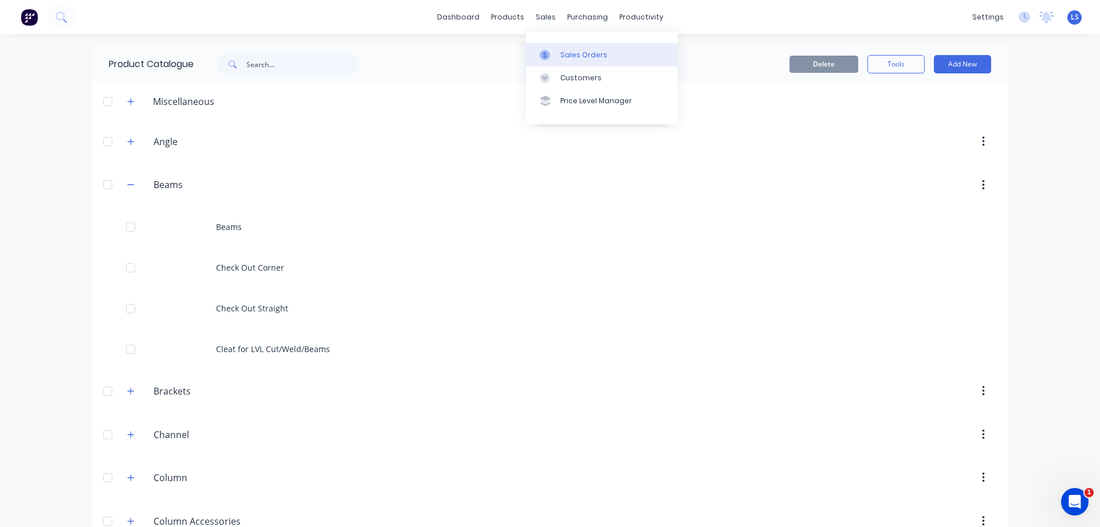
click at [577, 51] on div "Sales Orders" at bounding box center [583, 55] width 47 height 10
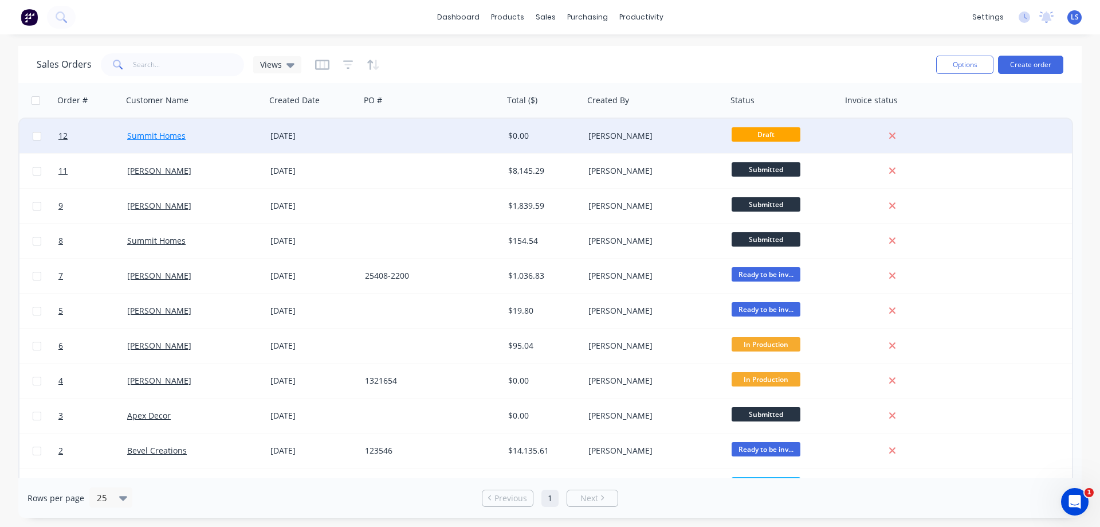
click at [171, 132] on link "Summit Homes" at bounding box center [156, 135] width 58 height 11
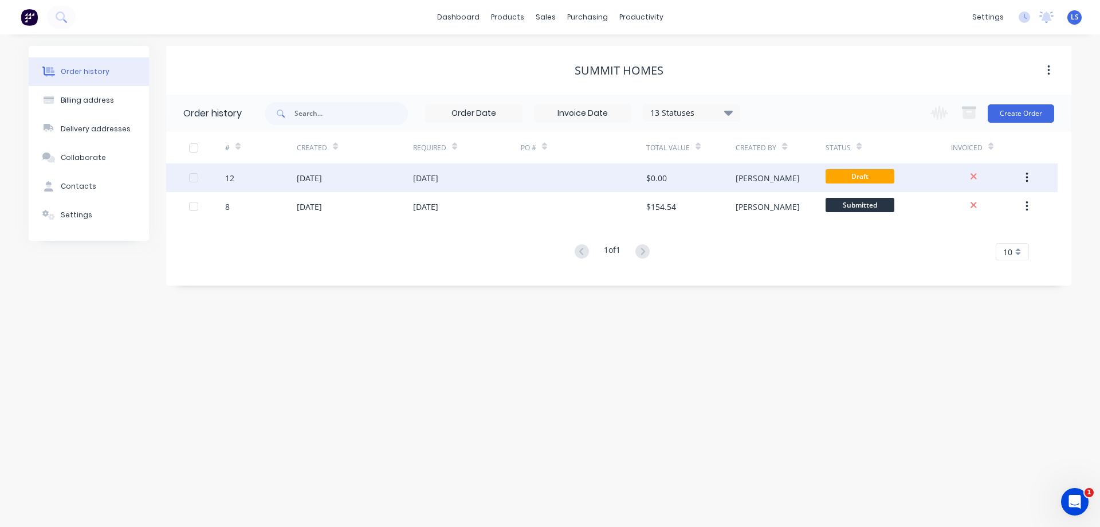
click at [433, 182] on div "[DATE]" at bounding box center [425, 178] width 25 height 12
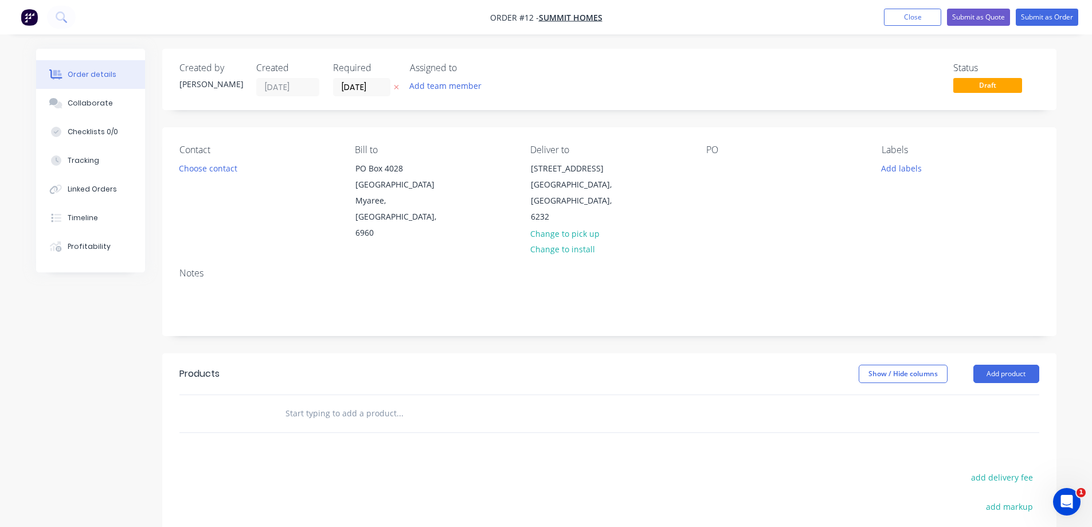
click at [399, 402] on input "text" at bounding box center [399, 413] width 229 height 23
click at [907, 16] on button "Close" at bounding box center [912, 17] width 57 height 17
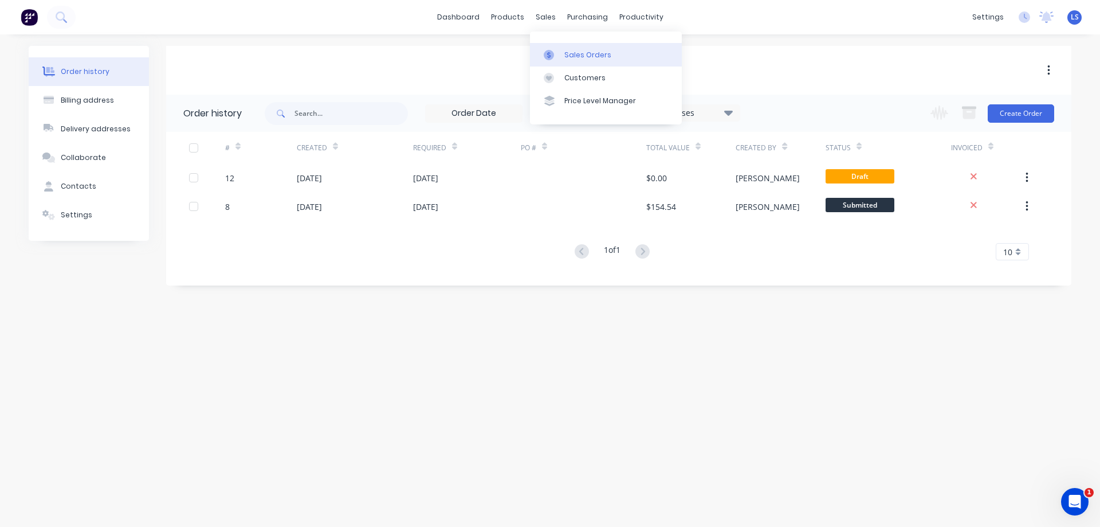
click at [591, 57] on div "Sales Orders" at bounding box center [588, 55] width 47 height 10
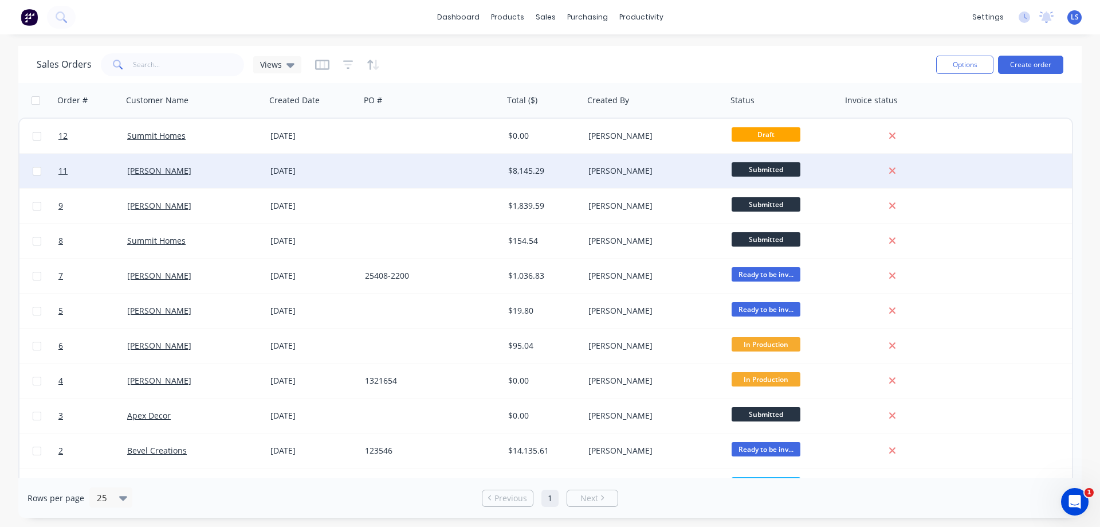
click at [307, 175] on div "[DATE]" at bounding box center [313, 170] width 85 height 11
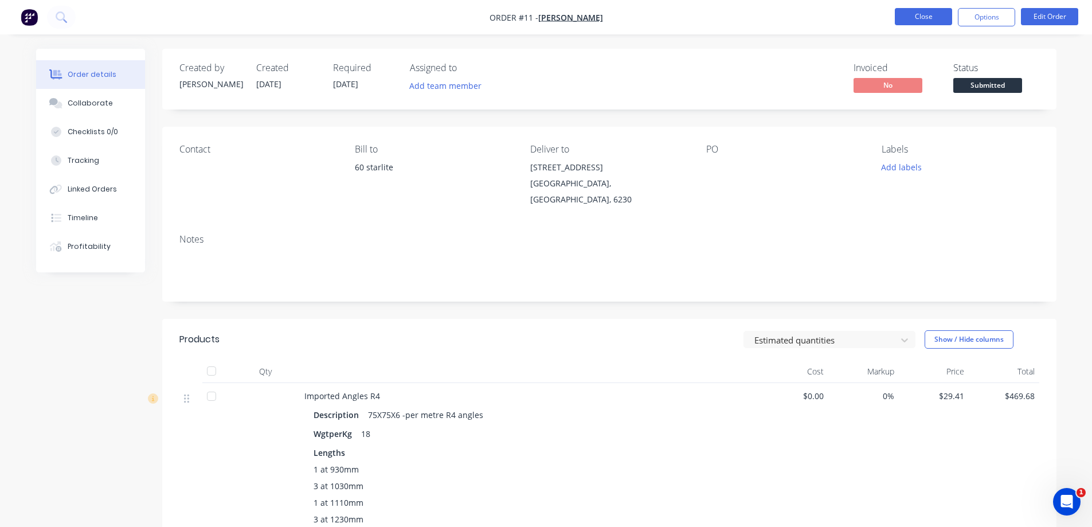
click at [941, 18] on button "Close" at bounding box center [923, 16] width 57 height 17
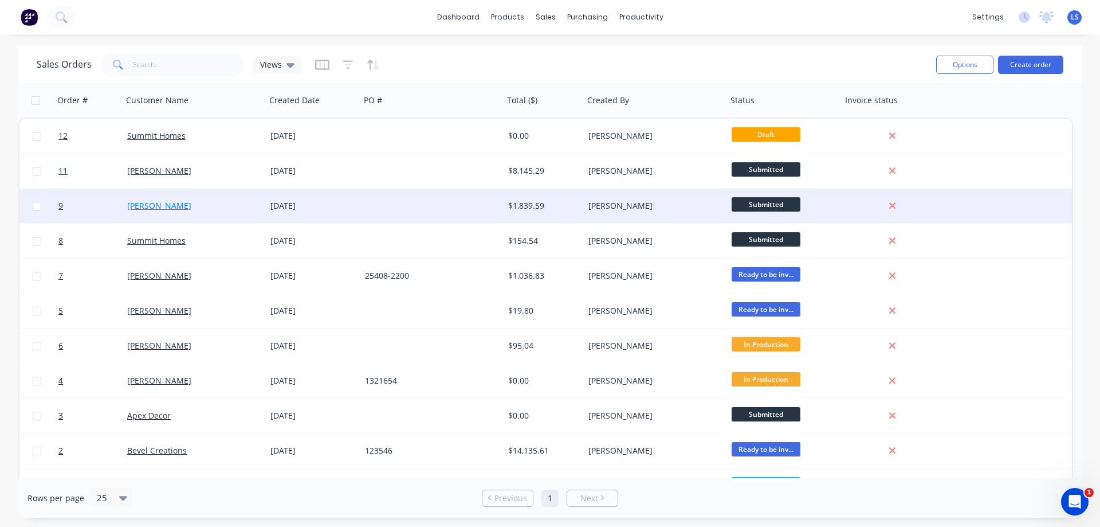
click at [168, 205] on link "[PERSON_NAME]" at bounding box center [159, 205] width 64 height 11
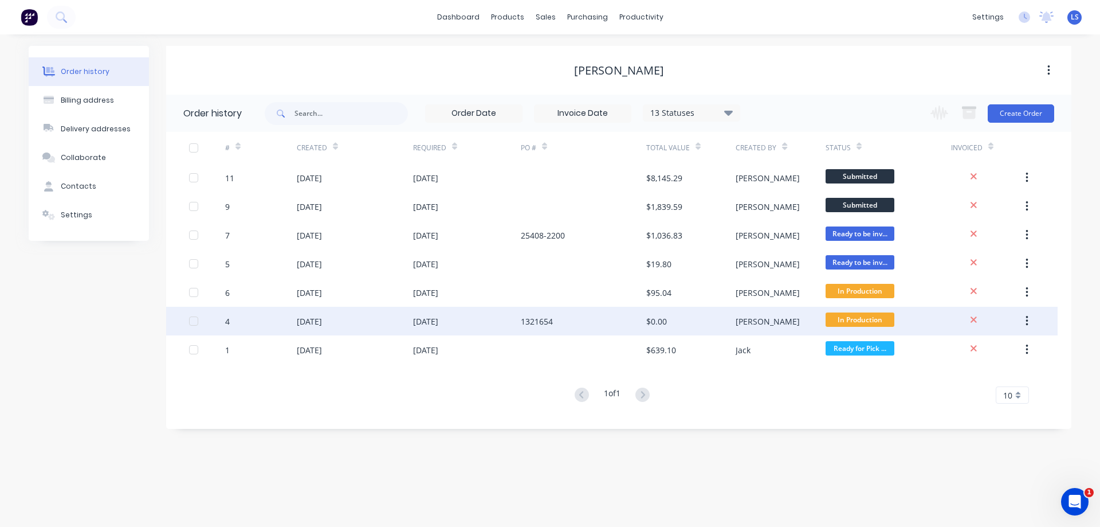
click at [280, 320] on div "4" at bounding box center [261, 321] width 72 height 29
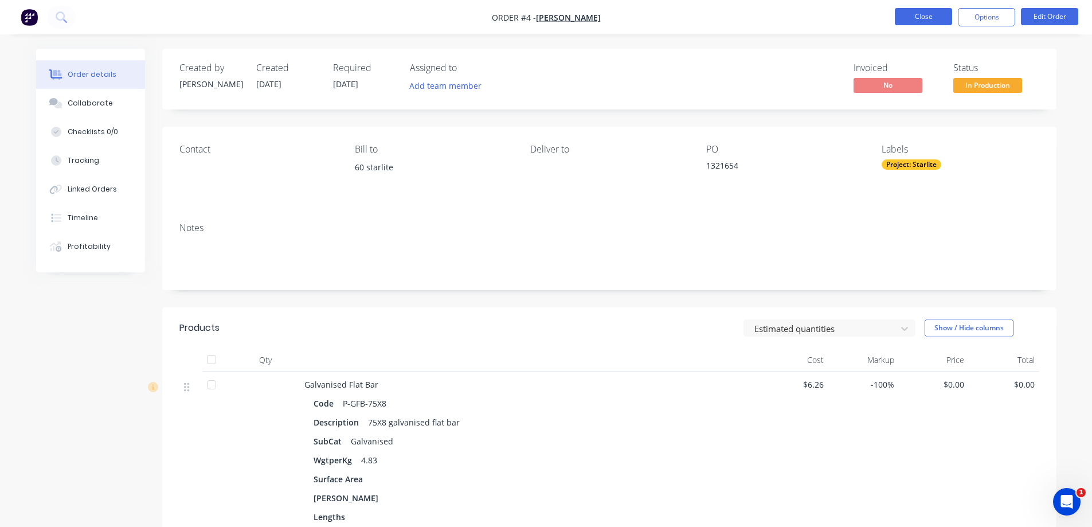
click at [906, 10] on button "Close" at bounding box center [923, 16] width 57 height 17
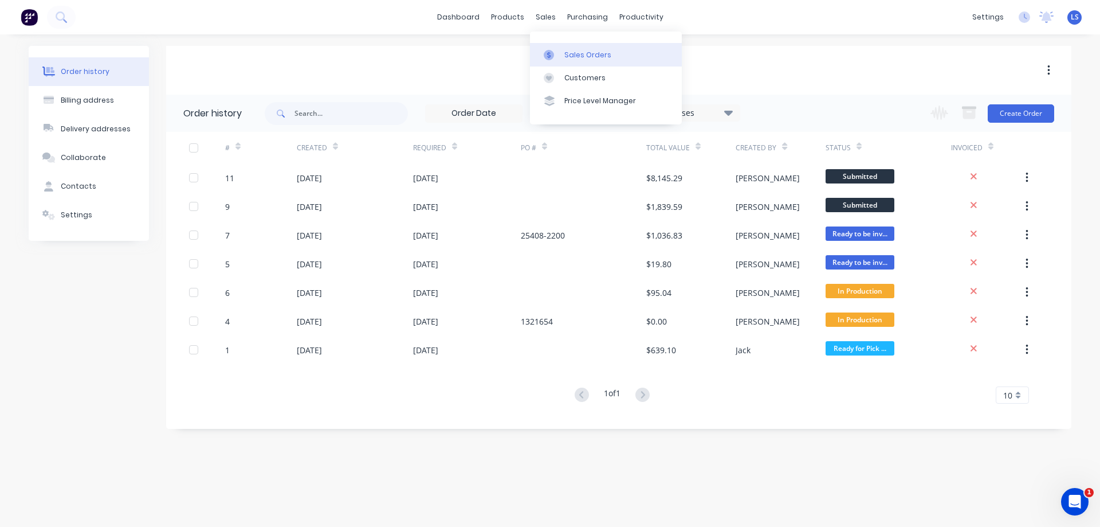
click at [579, 54] on div "Sales Orders" at bounding box center [588, 55] width 47 height 10
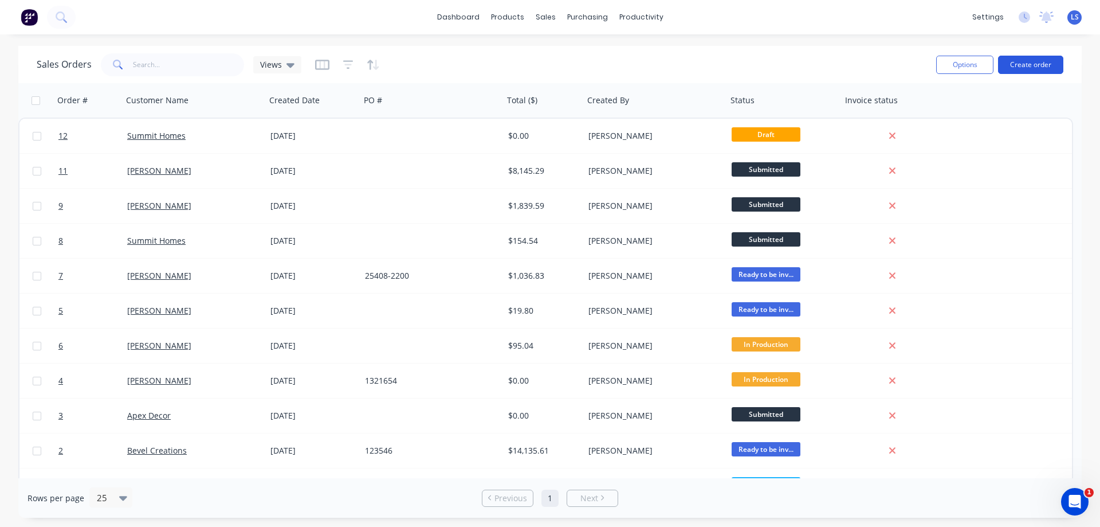
click at [1045, 65] on button "Create order" at bounding box center [1030, 65] width 65 height 18
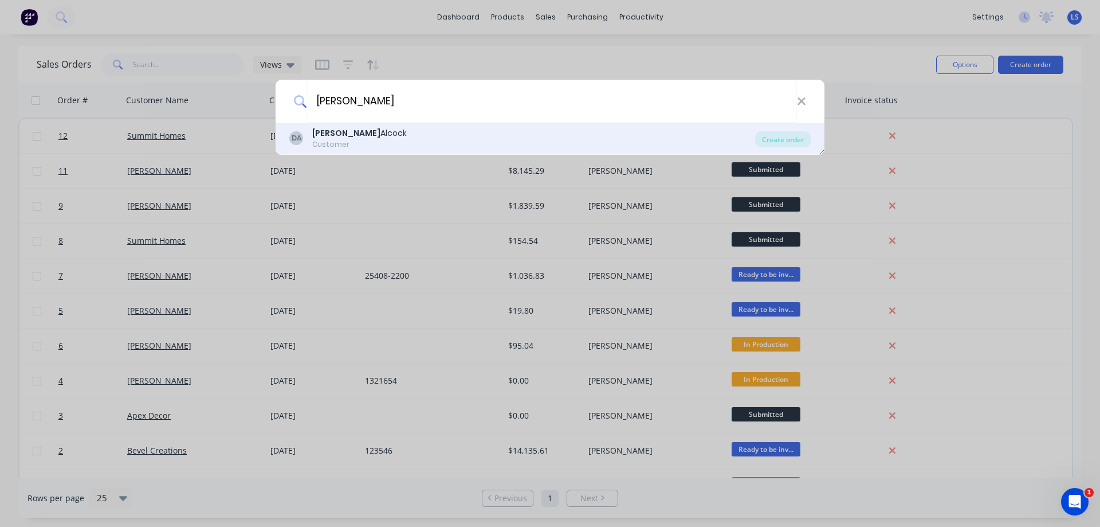
type input "[PERSON_NAME]"
click at [371, 141] on div "DA [PERSON_NAME] Customer" at bounding box center [522, 138] width 466 height 22
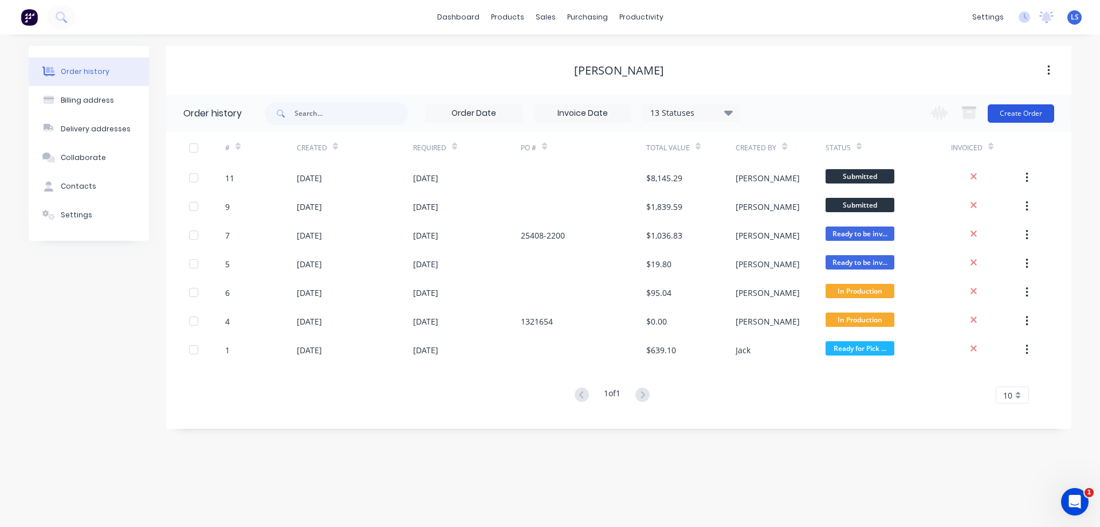
click at [1020, 109] on button "Create Order" at bounding box center [1021, 113] width 66 height 18
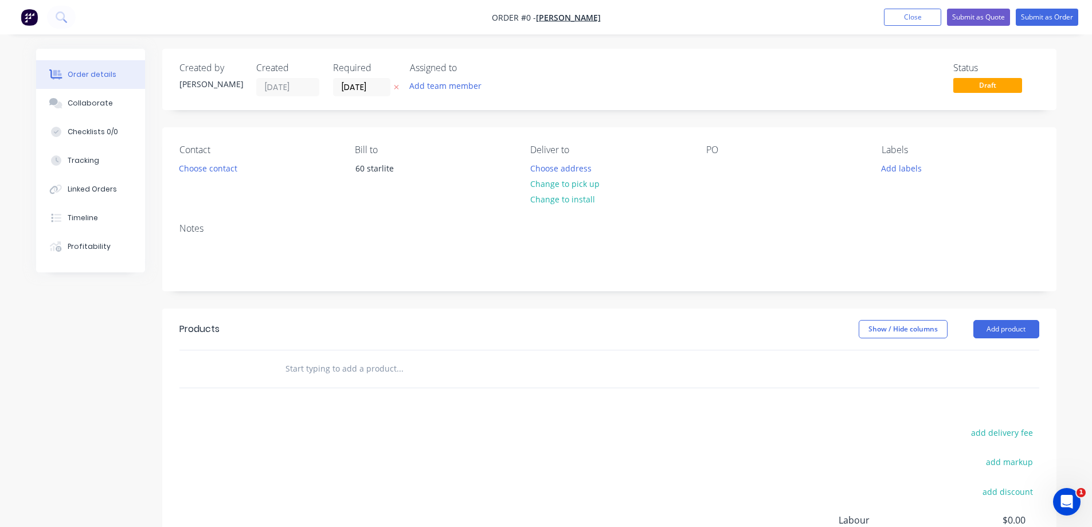
click at [292, 360] on input "text" at bounding box center [399, 368] width 229 height 23
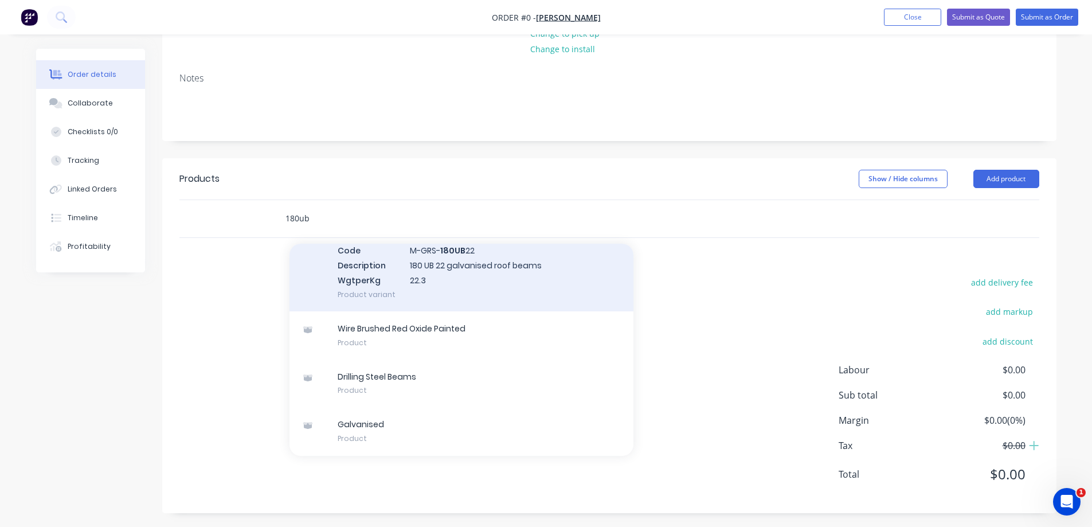
scroll to position [154, 0]
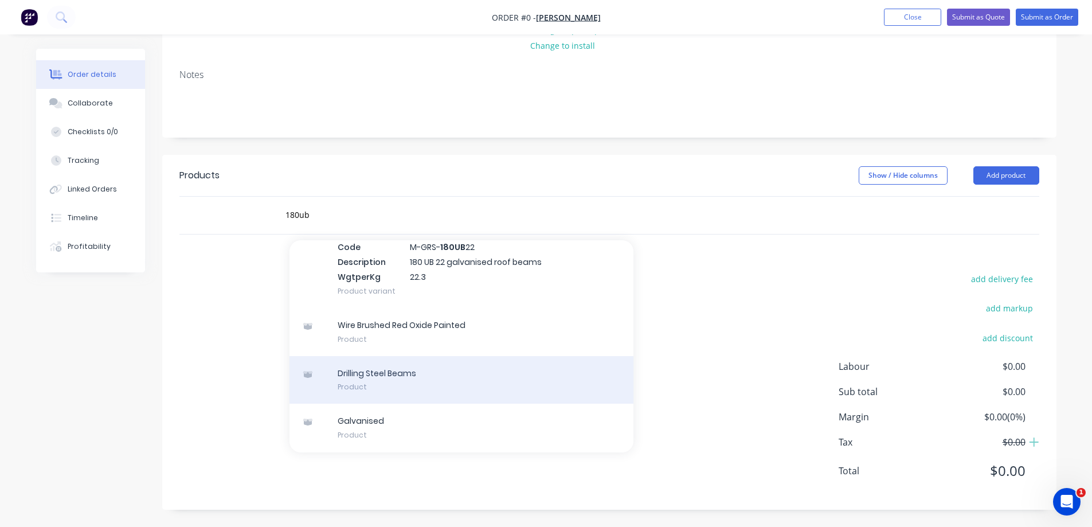
click at [423, 382] on div "Drilling Steel Beams Product" at bounding box center [461, 380] width 344 height 48
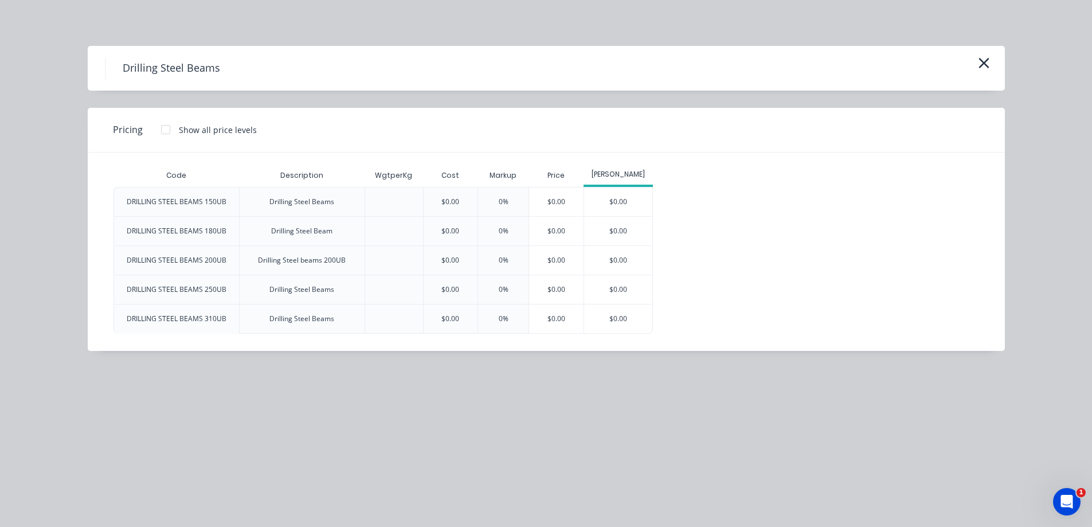
click at [981, 62] on icon "button" at bounding box center [984, 63] width 12 height 16
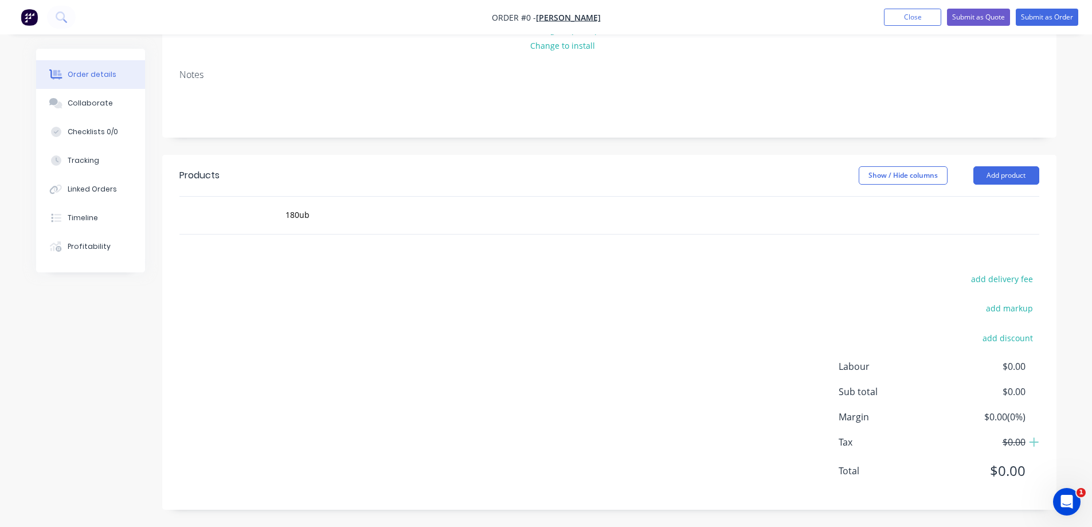
scroll to position [96, 0]
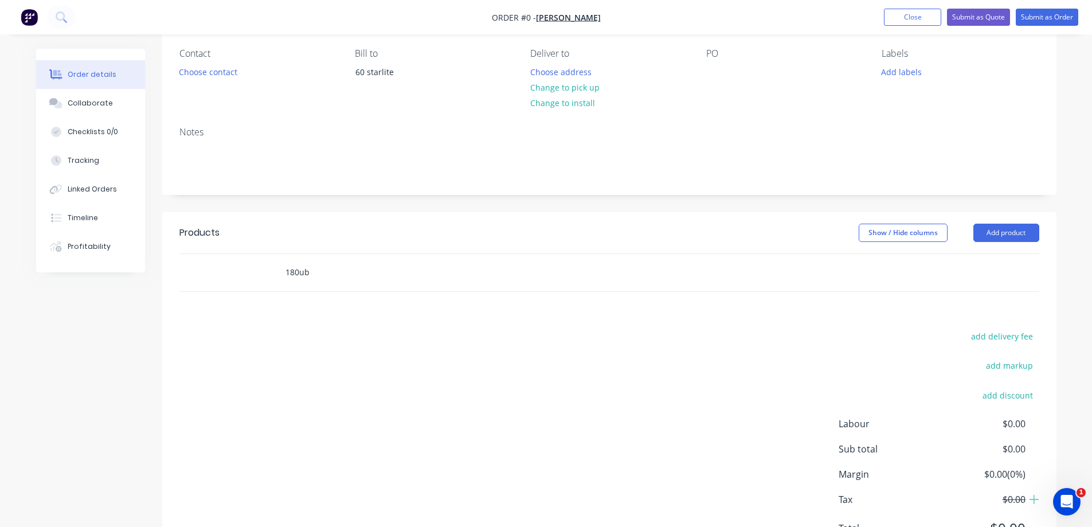
click at [330, 277] on input "180ub" at bounding box center [399, 272] width 229 height 23
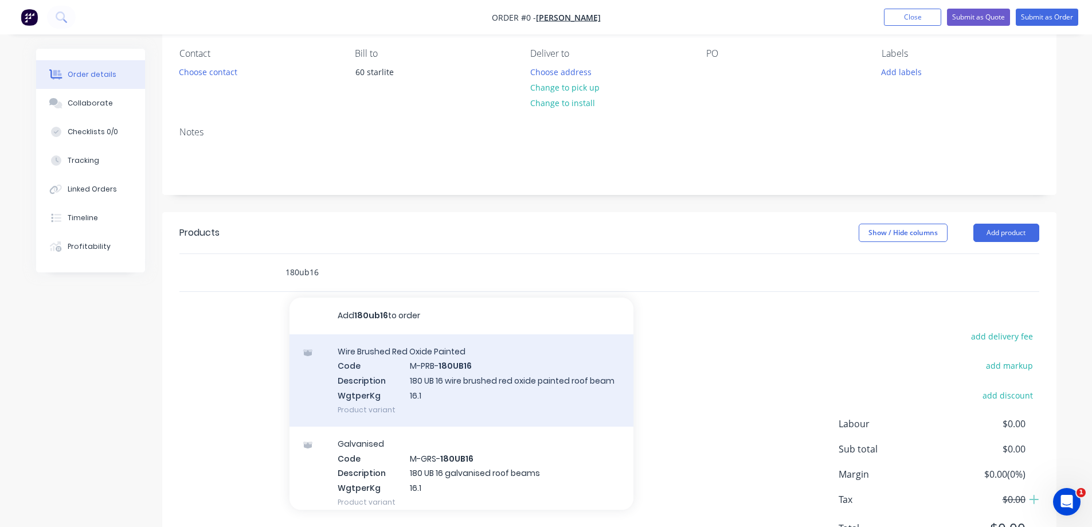
type input "180ub16"
click at [472, 362] on div "Wire Brushed Red Oxide Painted Code M-PRB- 180UB16 Description 180 UB 16 wire b…" at bounding box center [461, 380] width 344 height 92
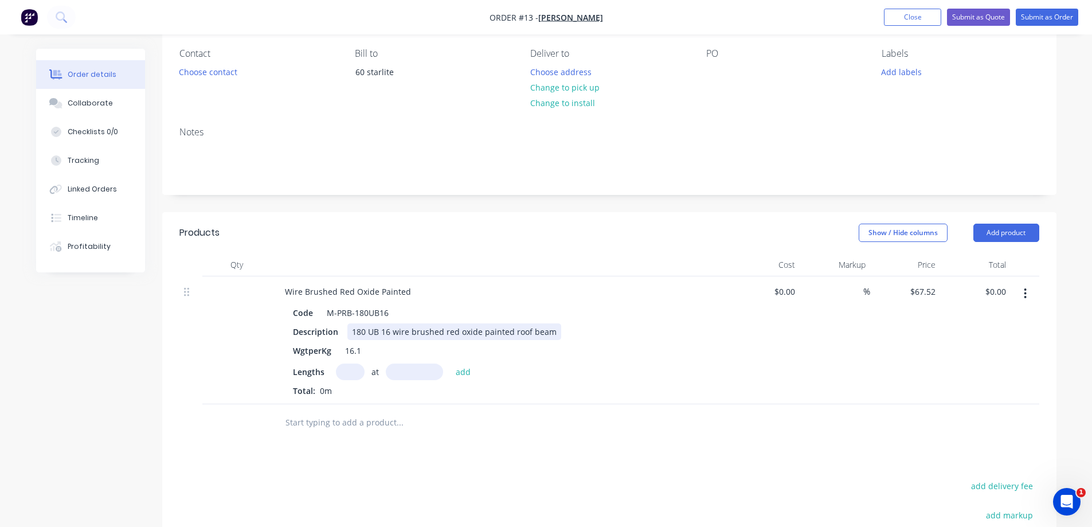
click at [402, 332] on div "180 UB 16 wire brushed red oxide painted roof beam" at bounding box center [454, 331] width 214 height 17
click at [506, 334] on div "180 UB 16 wire brushed red oxide painted roof beam" at bounding box center [454, 331] width 214 height 17
click at [346, 311] on div "M-PRB-180UB16" at bounding box center [357, 312] width 71 height 17
click at [343, 310] on div "M-PRB-180UB16" at bounding box center [357, 312] width 71 height 17
click at [390, 334] on div "180 UB 16 roof beam" at bounding box center [391, 331] width 89 height 17
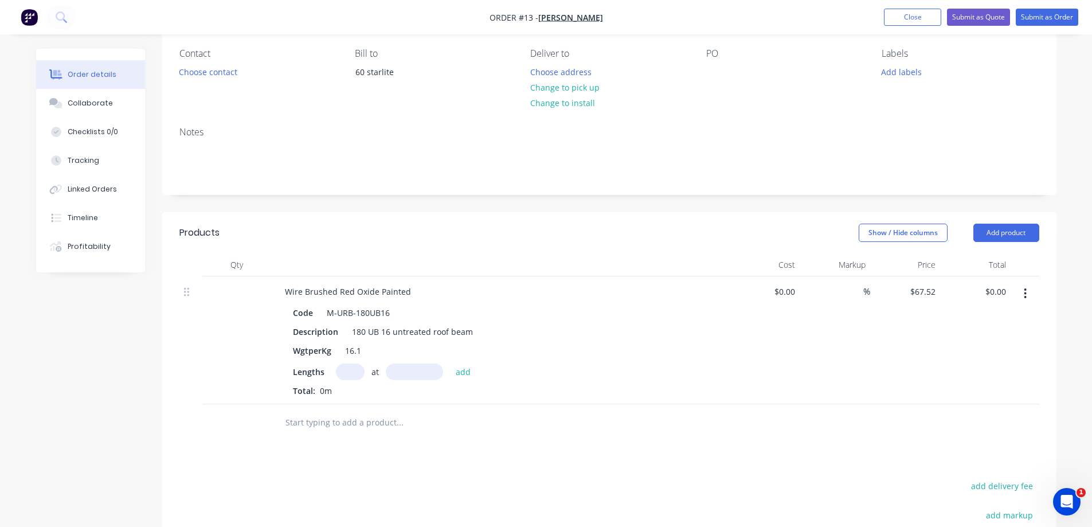
click at [340, 373] on input "text" at bounding box center [350, 371] width 29 height 17
type input "1"
type input "2"
type input "5900mm"
click at [469, 372] on button "add" at bounding box center [463, 370] width 27 height 15
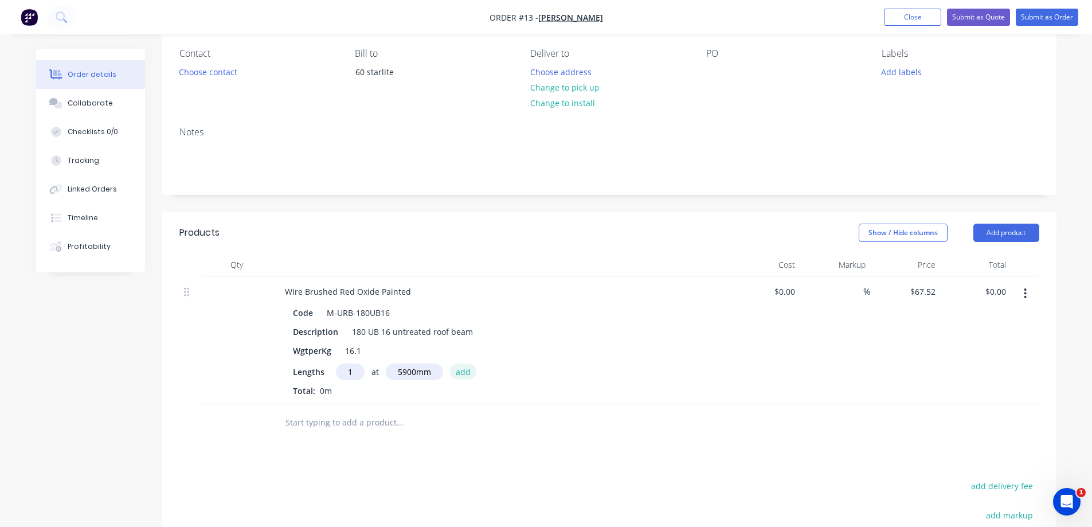
type input "$398.37"
click at [928, 288] on input "67.52" at bounding box center [924, 291] width 31 height 17
click at [928, 288] on input "67.52" at bounding box center [927, 291] width 26 height 17
type input "$51.00"
type input "$300.90"
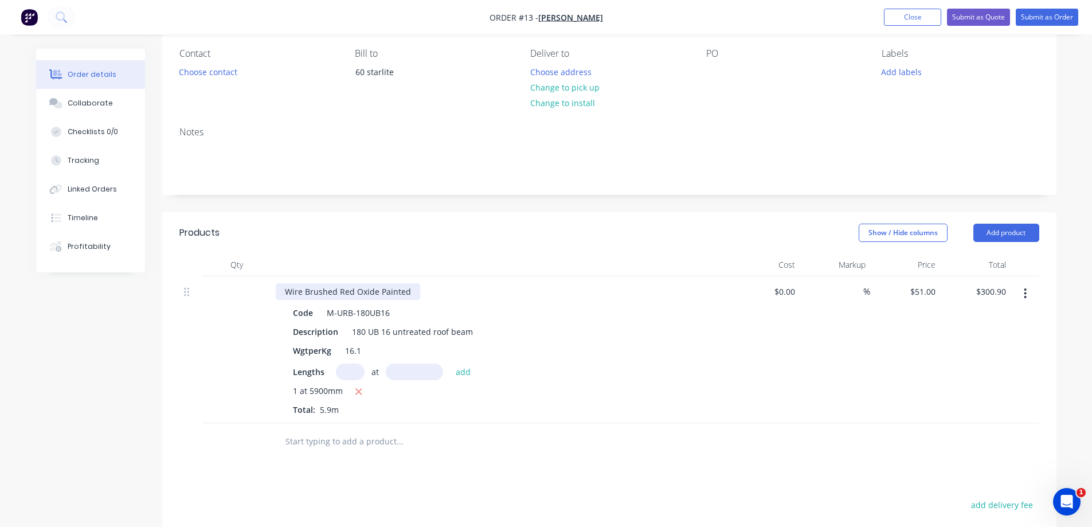
click at [329, 286] on div "Wire Brushed Red Oxide Painted" at bounding box center [348, 291] width 144 height 17
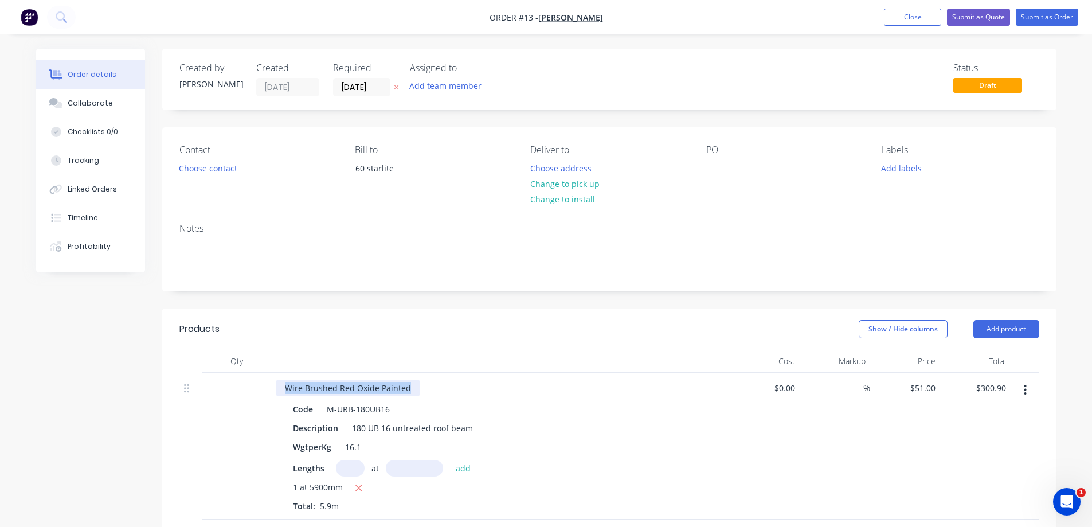
drag, startPoint x: 409, startPoint y: 387, endPoint x: 283, endPoint y: 393, distance: 126.2
click at [283, 393] on div "Wire Brushed Red Oxide Painted" at bounding box center [348, 387] width 144 height 17
click at [394, 389] on div "Wire Brushed Red Oxide Painted" at bounding box center [348, 387] width 144 height 17
drag, startPoint x: 405, startPoint y: 389, endPoint x: 269, endPoint y: 389, distance: 135.8
click at [269, 389] on div "Wire Brushed Red Oxide Painted Code M-URB-180UB16 Description 180 UB 16 untreat…" at bounding box center [609, 446] width 860 height 147
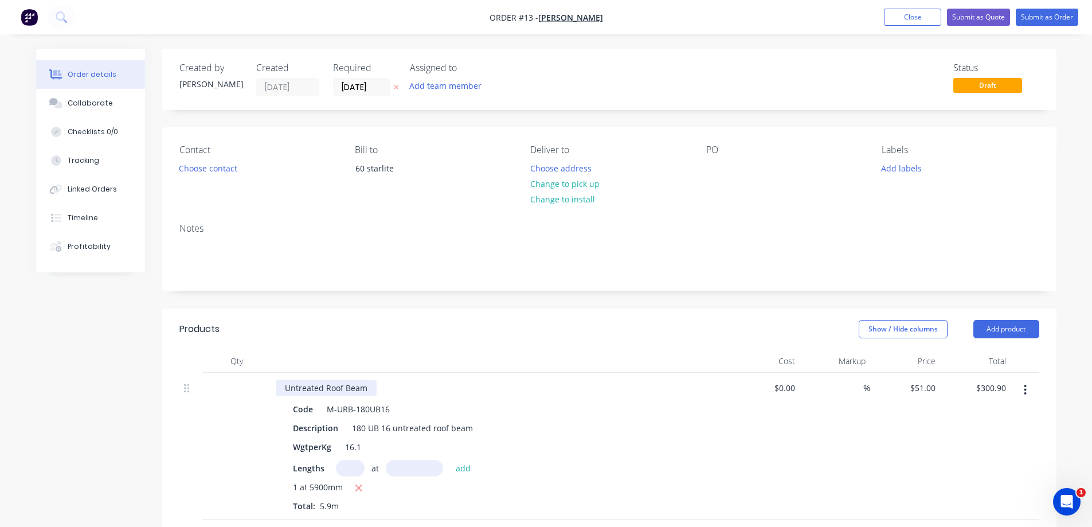
click at [370, 393] on div "Untreated Roof Beam" at bounding box center [326, 387] width 101 height 17
click at [1003, 328] on button "Add product" at bounding box center [1006, 329] width 66 height 18
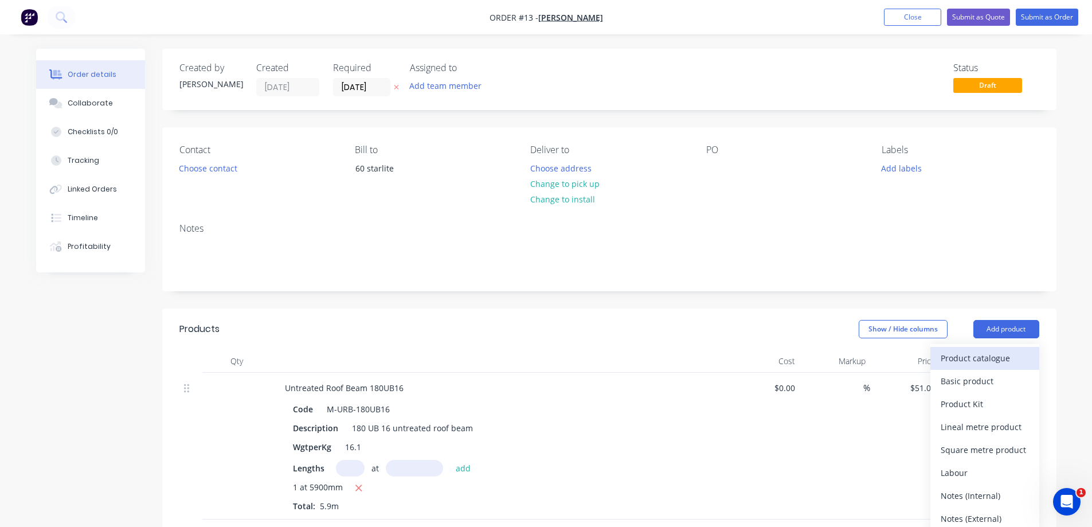
click at [998, 350] on div "Product catalogue" at bounding box center [984, 358] width 88 height 17
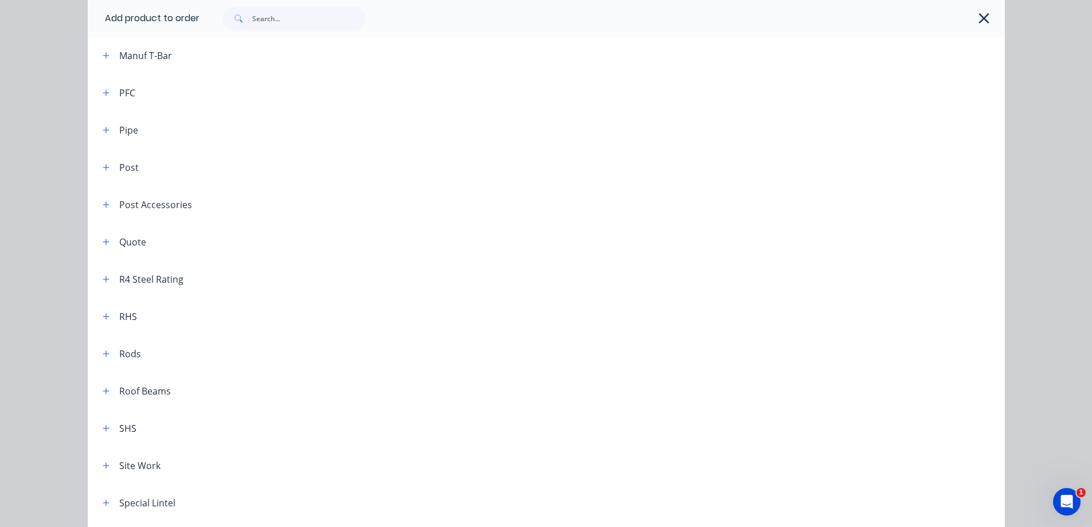
scroll to position [688, 0]
click at [157, 277] on div "Roof Beams" at bounding box center [145, 276] width 52 height 14
click at [104, 277] on icon "button" at bounding box center [106, 276] width 7 height 8
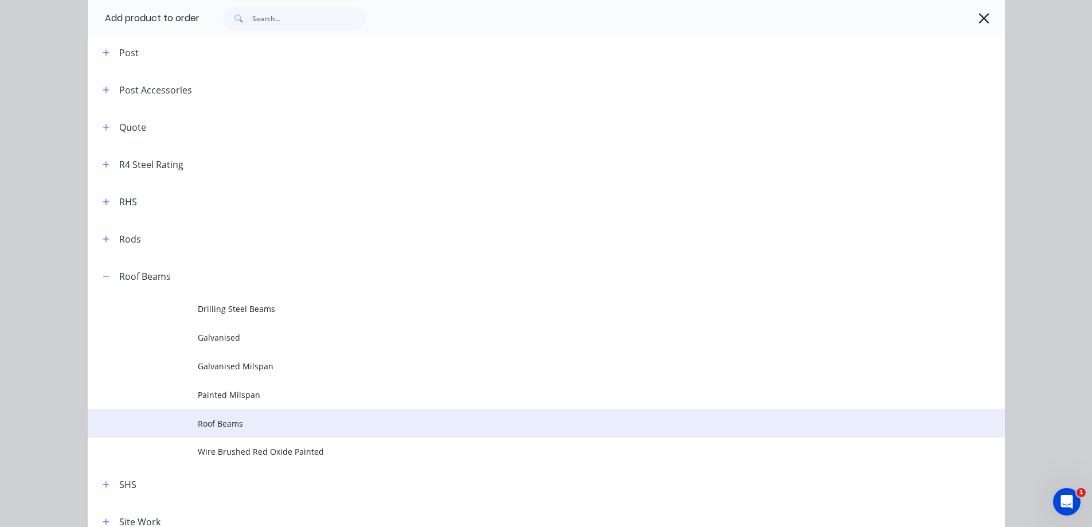
click at [245, 415] on td "Roof Beams" at bounding box center [601, 423] width 807 height 29
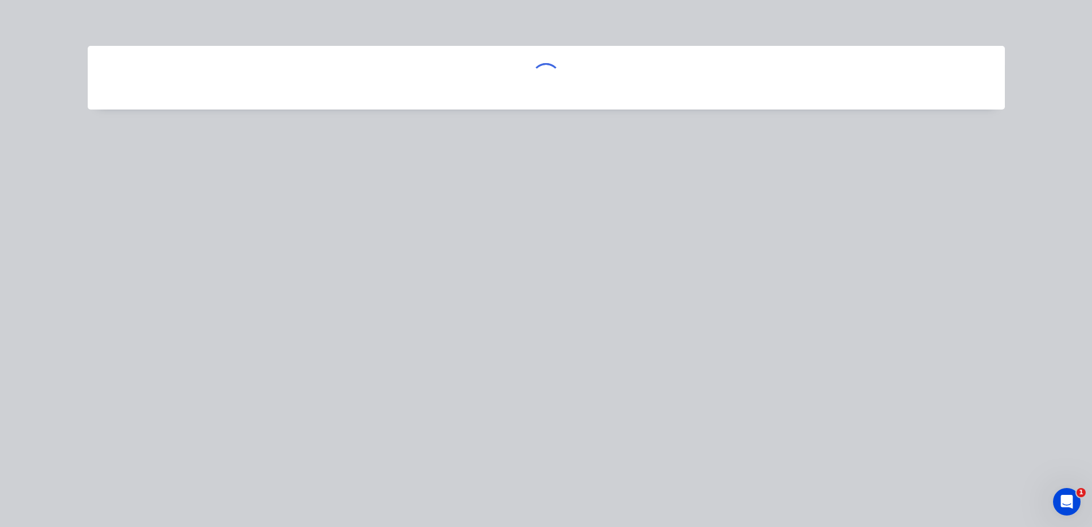
scroll to position [0, 0]
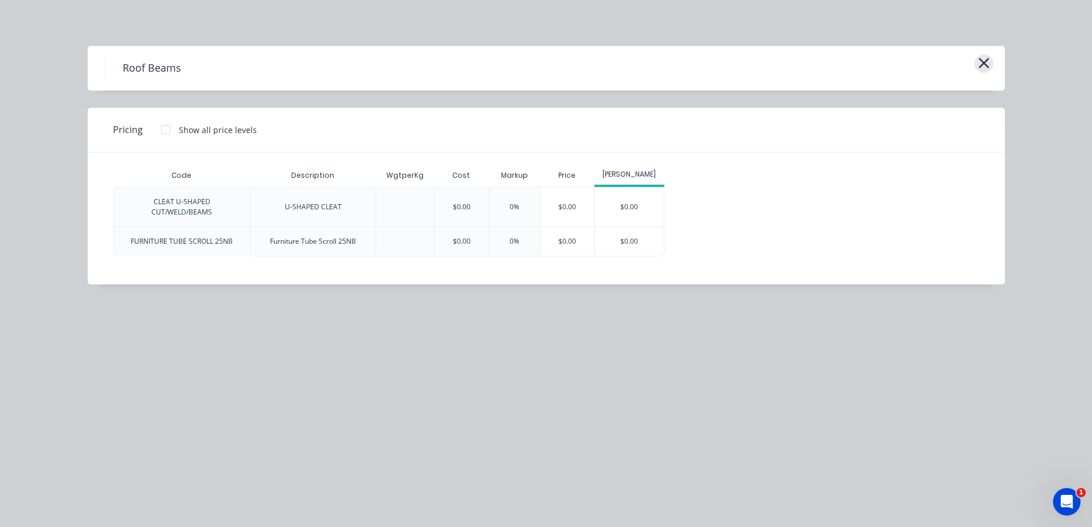
click at [987, 62] on icon "button" at bounding box center [984, 63] width 12 height 16
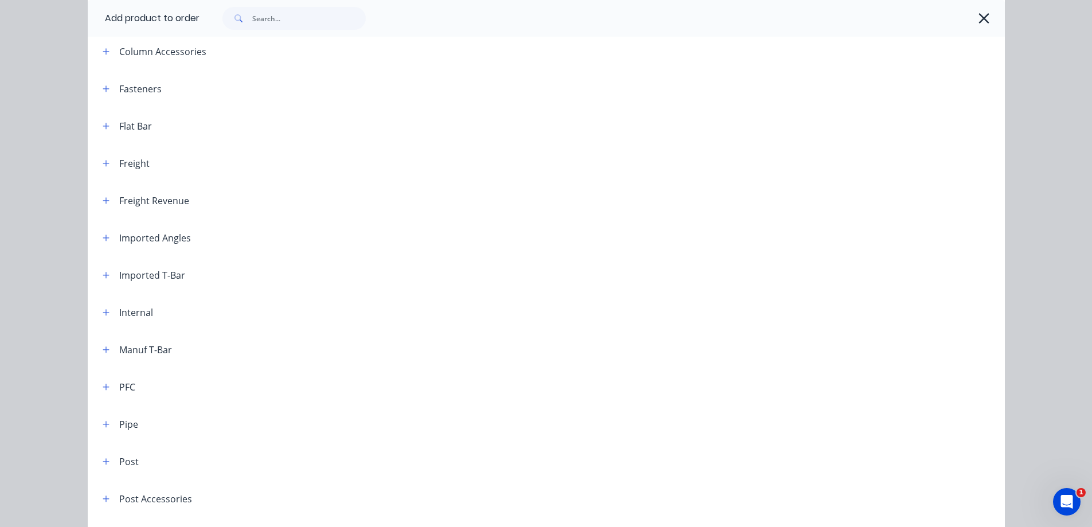
scroll to position [291, 0]
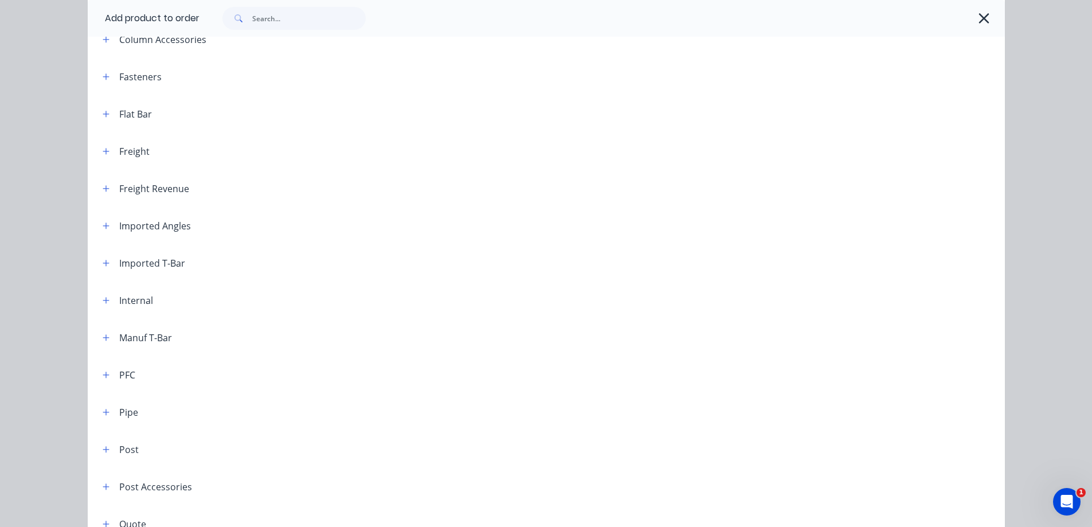
click at [352, 292] on header "Internal" at bounding box center [546, 299] width 917 height 37
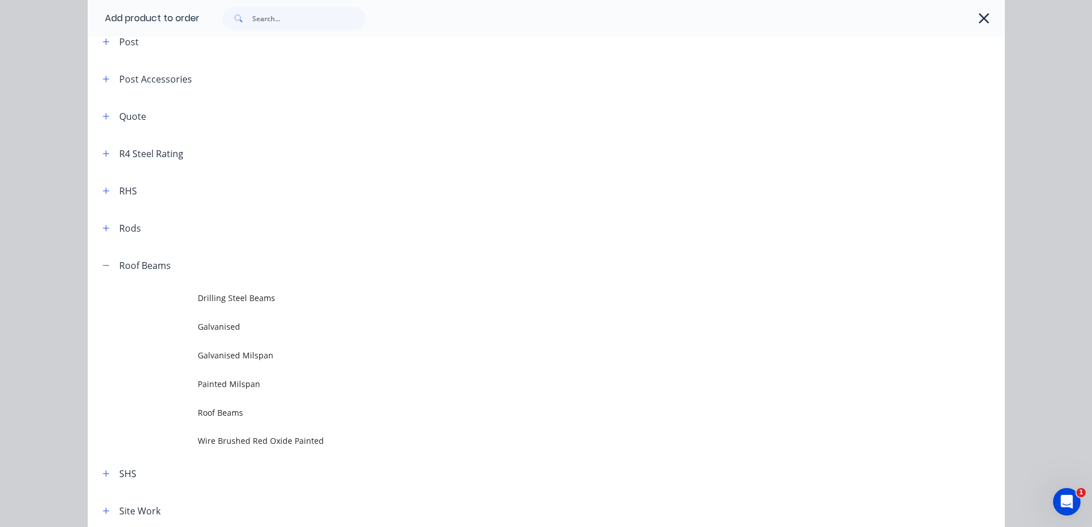
scroll to position [802, 0]
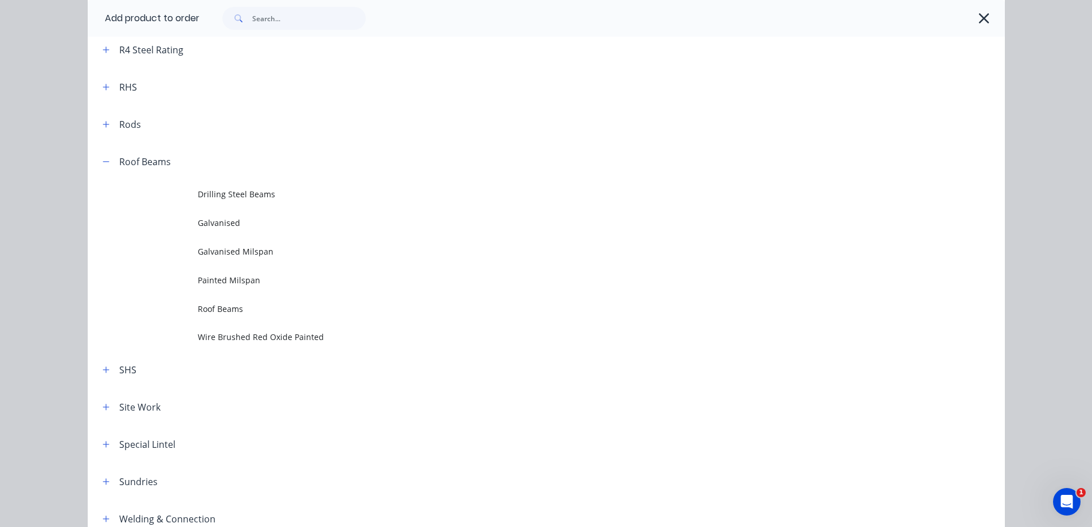
click at [983, 33] on div at bounding box center [601, 18] width 805 height 37
click at [982, 23] on icon "button" at bounding box center [984, 18] width 12 height 16
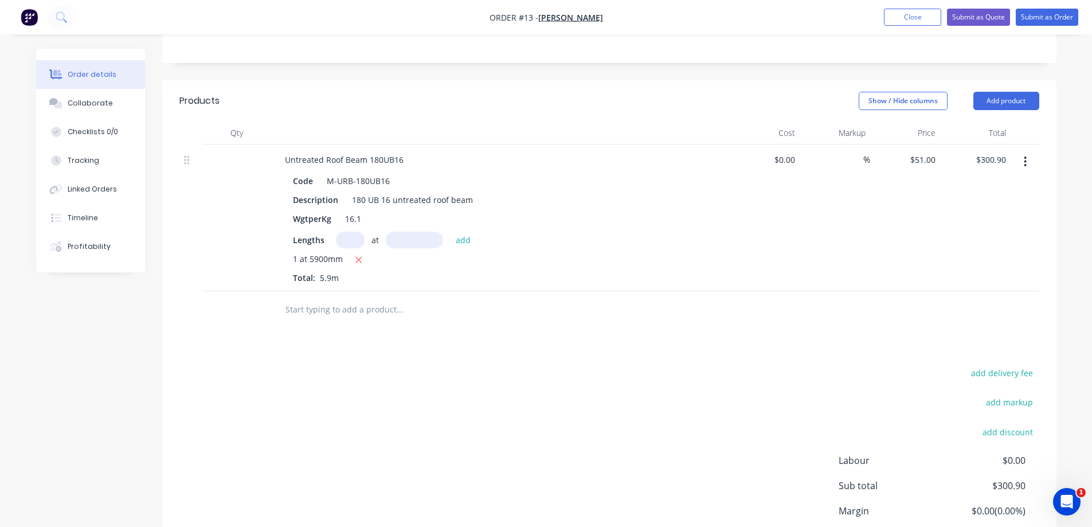
scroll to position [229, 0]
click at [301, 304] on input "text" at bounding box center [399, 308] width 229 height 23
type input "200ub"
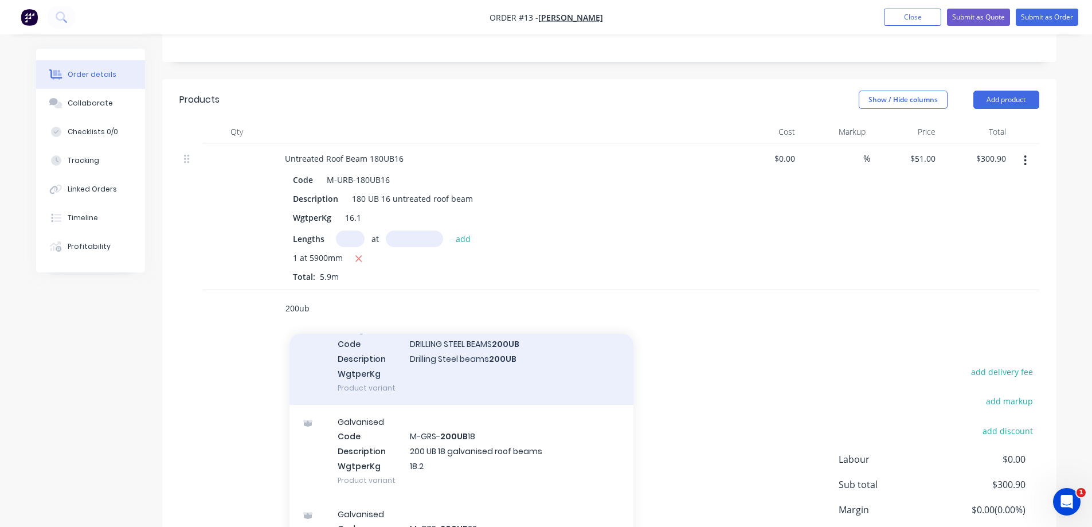
scroll to position [458, 0]
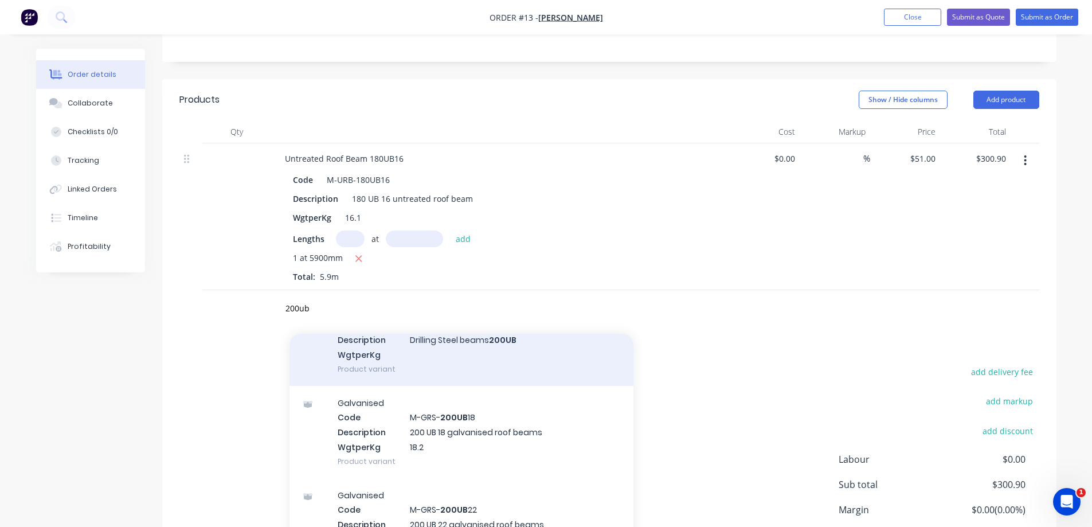
click at [462, 382] on div "Drilling Steel Beams Code DRILLING STEEL BEAMS 200UB Description Drilling Steel…" at bounding box center [461, 339] width 344 height 92
